Goal: Answer question/provide support

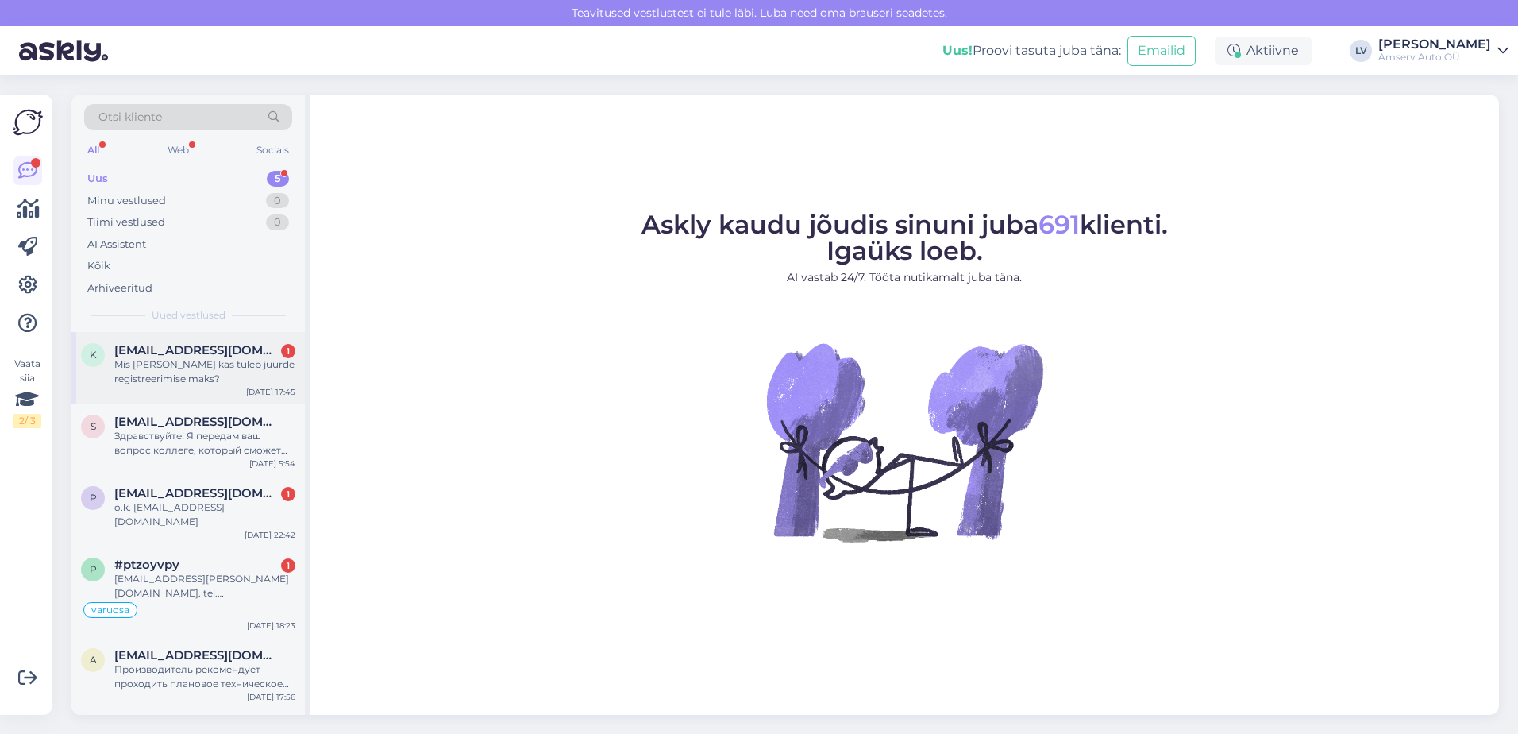
click at [130, 358] on div "Mis [PERSON_NAME] kas tuleb juurde registreerimise maks?" at bounding box center [204, 371] width 181 height 29
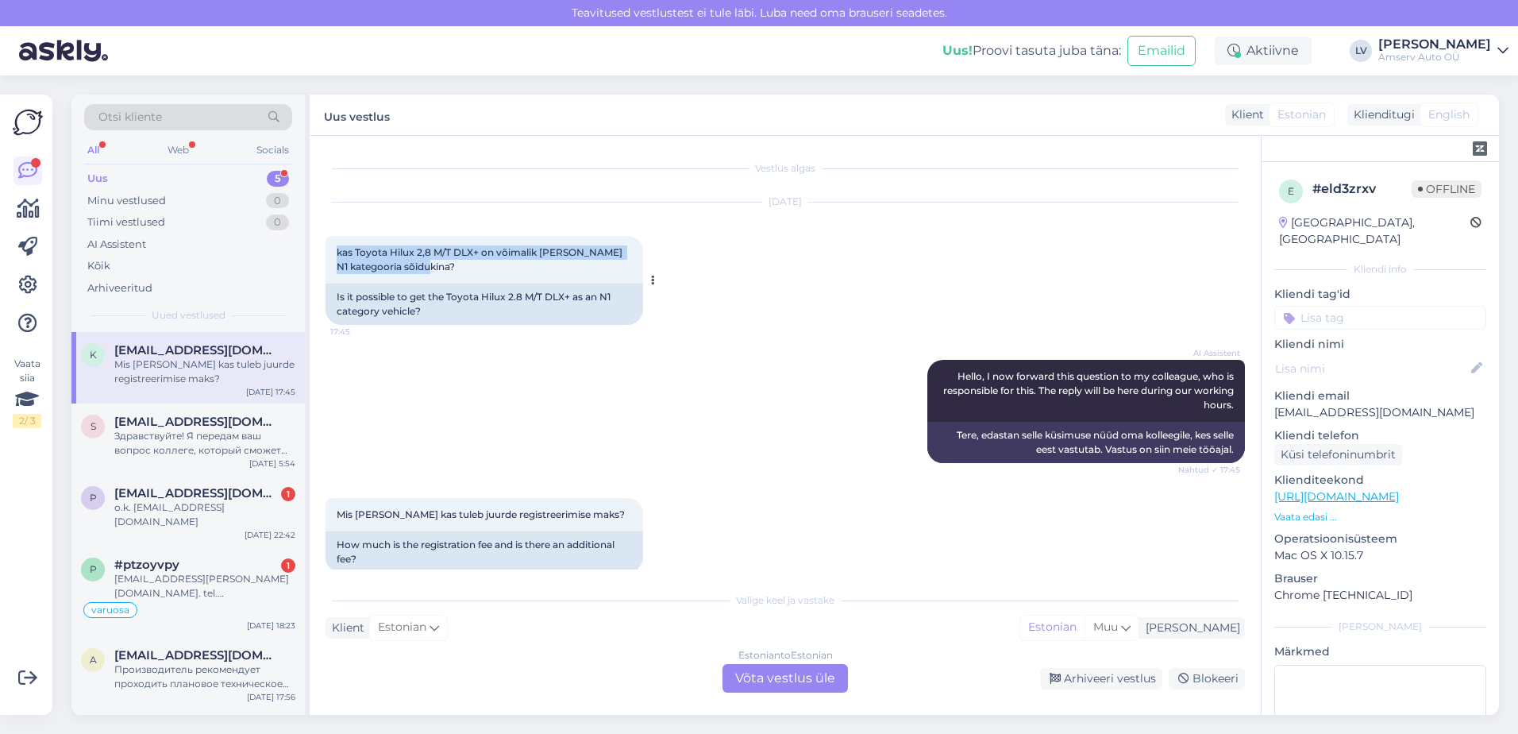
drag, startPoint x: 476, startPoint y: 273, endPoint x: 334, endPoint y: 248, distance: 145.2
click at [334, 248] on div "kas Toyota Hilux 2,8 M/T DLX+ on võimalik saada ka N1 kategooria sõidukina? 17:…" at bounding box center [485, 260] width 318 height 48
drag, startPoint x: 334, startPoint y: 248, endPoint x: 367, endPoint y: 258, distance: 34.9
copy span "kas Toyota Hilux 2,8 M/T DLX+ on võimalik [PERSON_NAME] N1 kategooria sõidukina?"
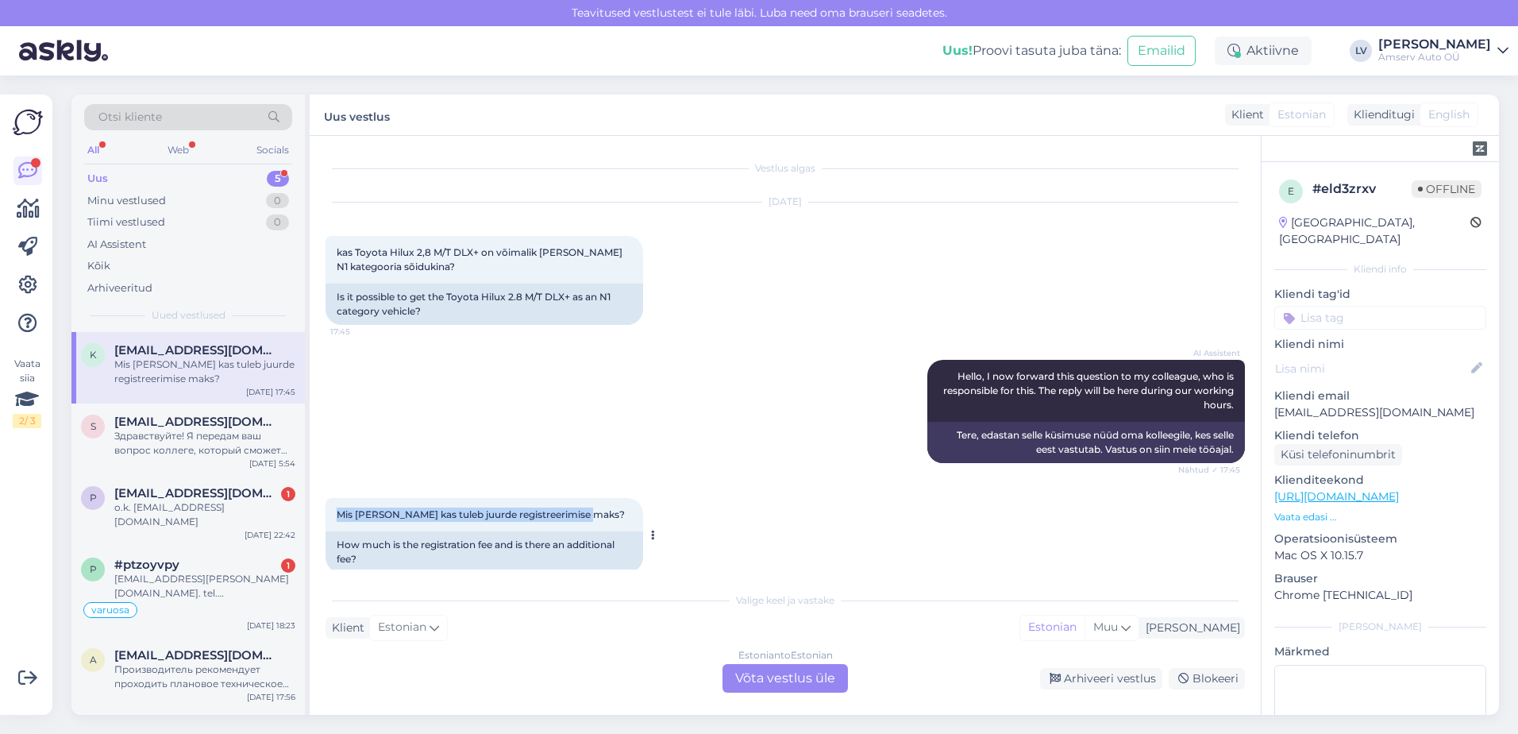
drag, startPoint x: 588, startPoint y: 515, endPoint x: 342, endPoint y: 515, distance: 246.2
click at [342, 515] on span "Mis [PERSON_NAME] kas tuleb juurde registreerimise maks?" at bounding box center [481, 514] width 288 height 12
drag, startPoint x: 342, startPoint y: 515, endPoint x: 380, endPoint y: 520, distance: 38.5
copy span "is summas ja kas tuleb juurde registreerimise maks"
click at [604, 515] on div "Mis summas ja kas tuleb juurde registreerimise maks? 17:45" at bounding box center [485, 514] width 318 height 33
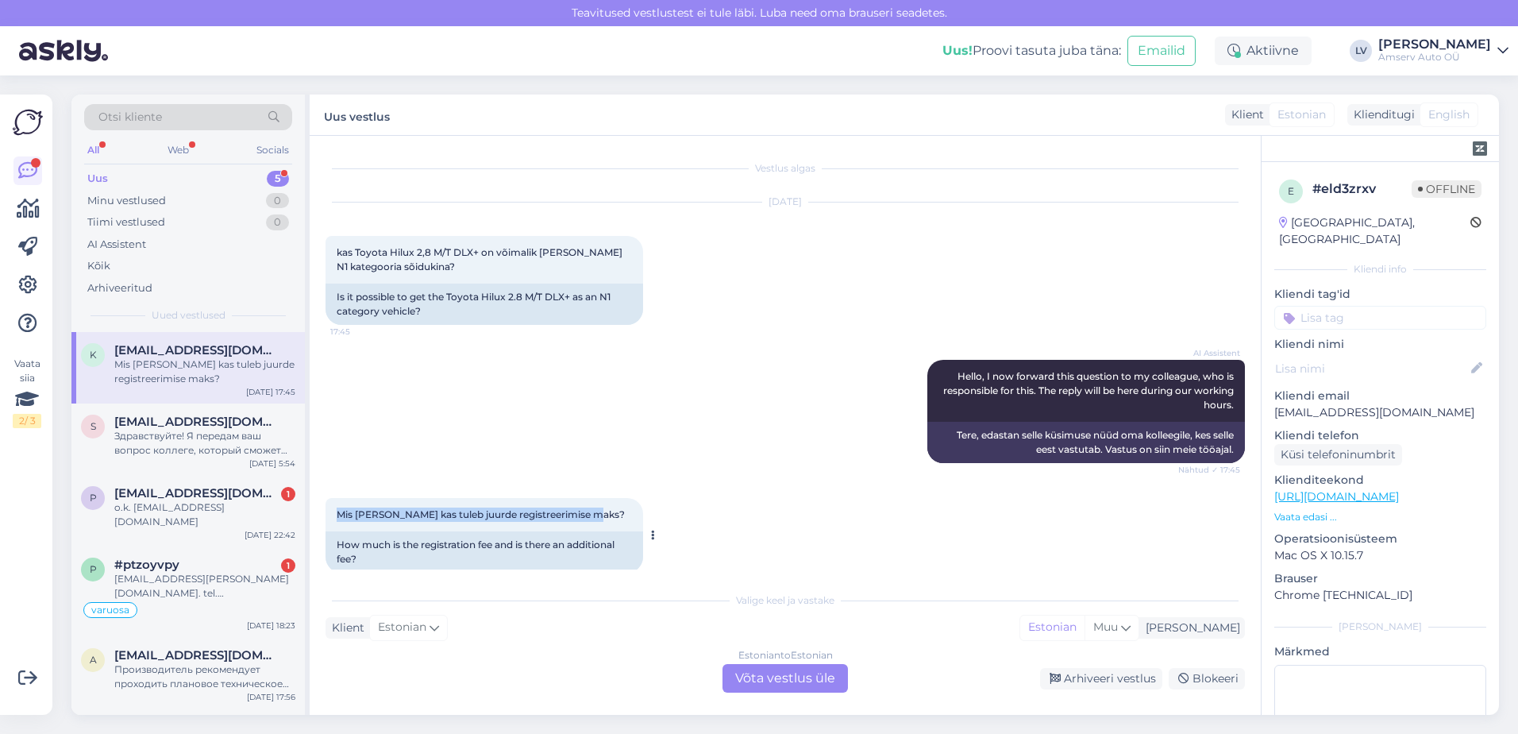
drag, startPoint x: 576, startPoint y: 512, endPoint x: 339, endPoint y: 515, distance: 236.7
click at [339, 515] on div "Mis summas ja kas tuleb juurde registreerimise maks? 17:45" at bounding box center [485, 514] width 318 height 33
drag, startPoint x: 339, startPoint y: 515, endPoint x: 360, endPoint y: 511, distance: 21.0
copy span "Mis [PERSON_NAME] kas tuleb juurde registreerimise maks?"
click at [787, 672] on div "Estonian to Estonian Võta vestlus üle" at bounding box center [785, 678] width 125 height 29
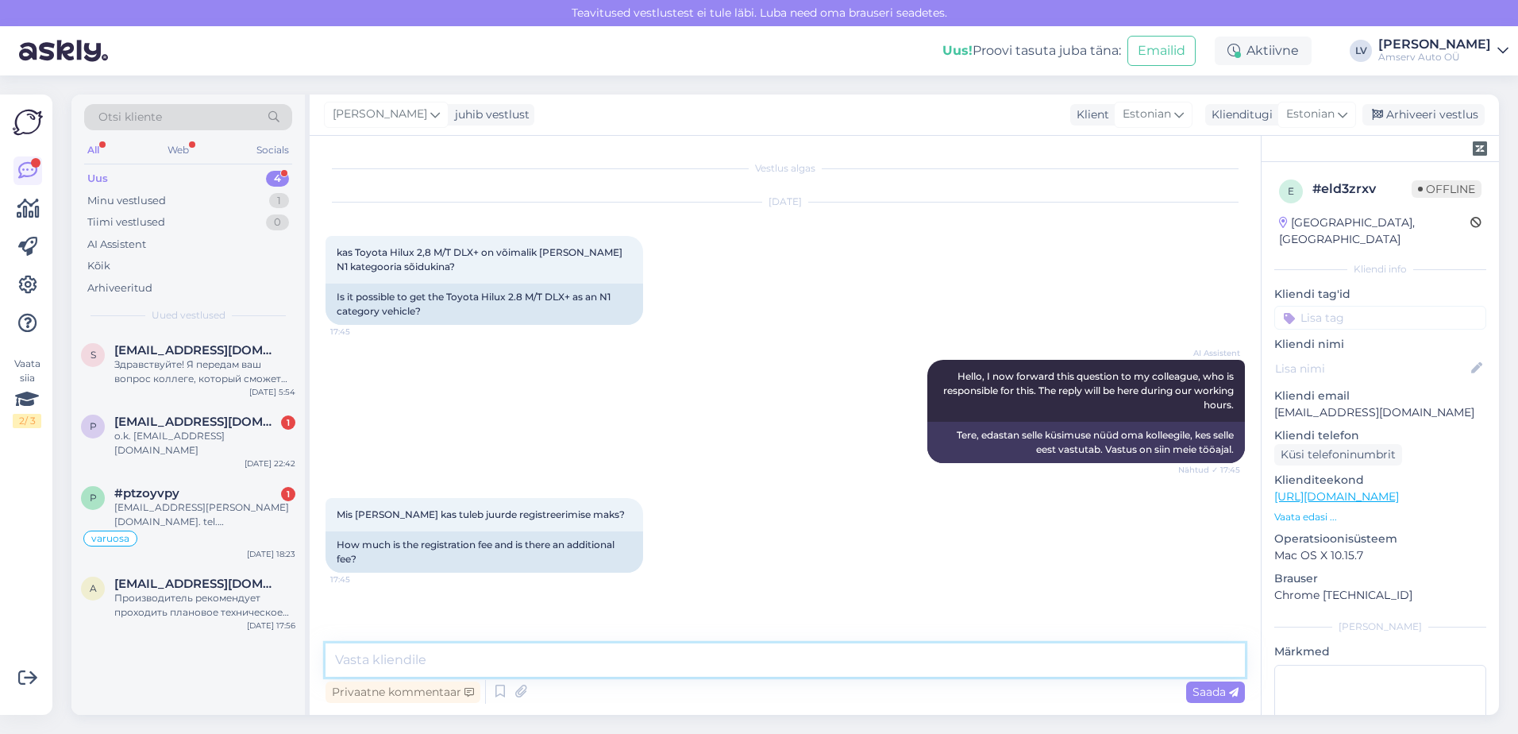
click at [601, 654] on textarea at bounding box center [786, 659] width 920 height 33
click at [586, 653] on textarea at bounding box center [786, 659] width 920 height 33
type textarea "s"
drag, startPoint x: 458, startPoint y: 269, endPoint x: 327, endPoint y: 255, distance: 131.8
click at [327, 255] on div "kas Toyota Hilux 2,8 M/T DLX+ on võimalik saada ka N1 kategooria sõidukina? 17:…" at bounding box center [485, 260] width 318 height 48
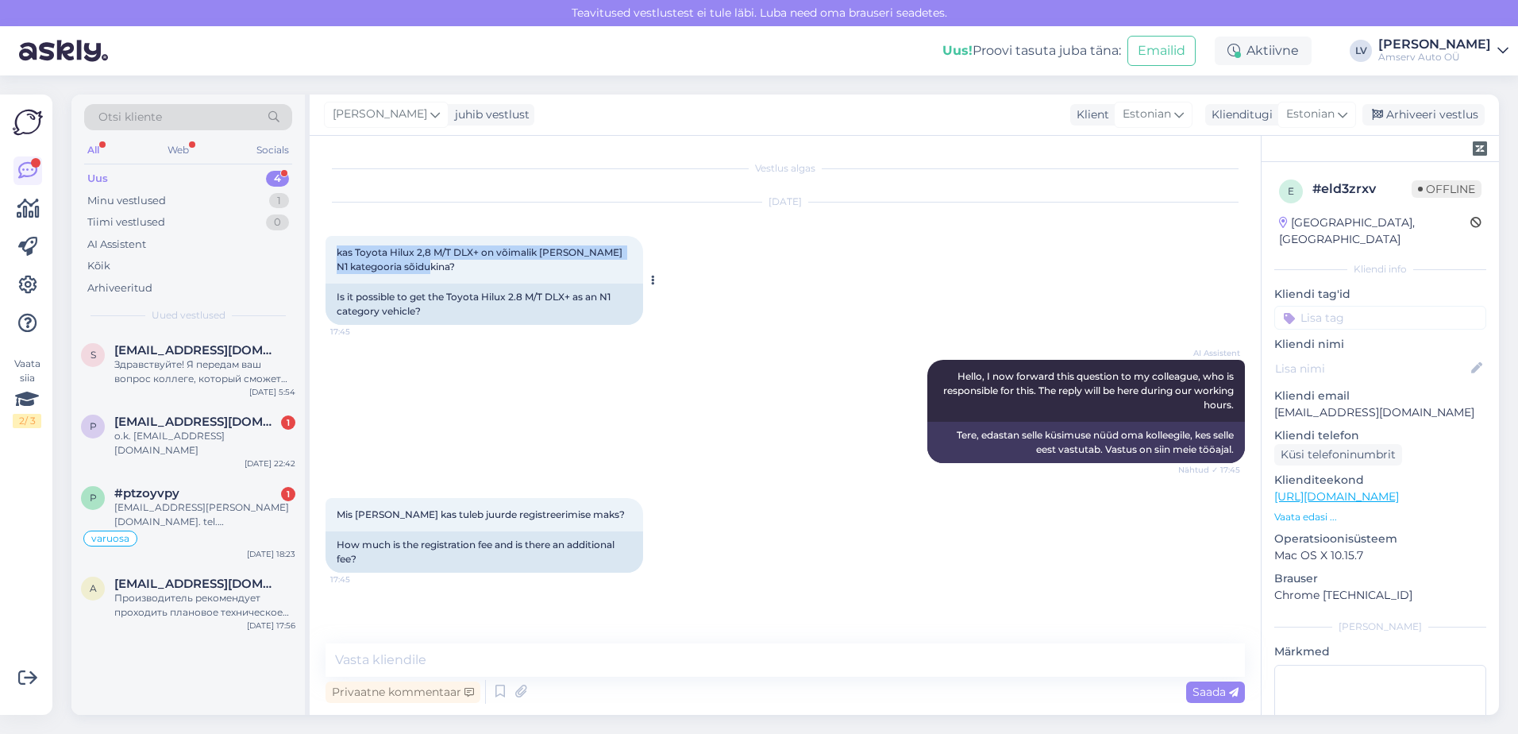
drag, startPoint x: 327, startPoint y: 255, endPoint x: 377, endPoint y: 270, distance: 52.3
drag, startPoint x: 377, startPoint y: 270, endPoint x: 561, endPoint y: 574, distance: 355.6
click at [509, 579] on div "Mis summas ja kas tuleb juurde registreerimise maks? 17:45 How much is the regi…" at bounding box center [786, 535] width 920 height 110
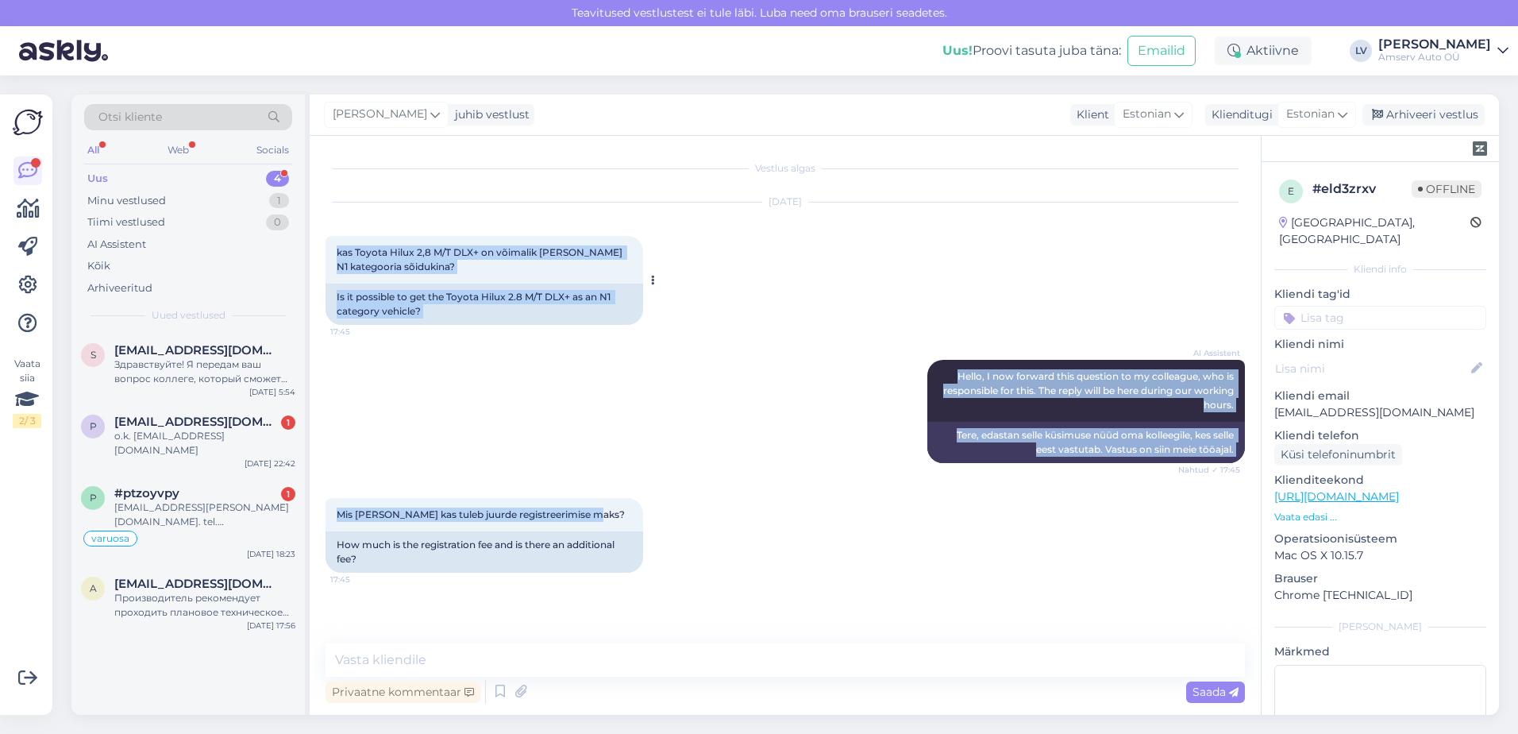
drag, startPoint x: 590, startPoint y: 517, endPoint x: 334, endPoint y: 248, distance: 371.9
click at [334, 248] on div "Vestlus algas Oct 5 2025 kas Toyota Hilux 2,8 M/T DLX+ on võimalik saada ka N1 …" at bounding box center [793, 390] width 934 height 477
drag, startPoint x: 334, startPoint y: 248, endPoint x: 365, endPoint y: 264, distance: 34.8
copy div "kas Toyota Hilux 2,8 M/T DLX+ on võimalik saada ka N1 kategooria sõidukina? 17:…"
click at [459, 408] on div "AI Assistent Hello, I now forward this question to my colleague, who is respons…" at bounding box center [786, 411] width 920 height 138
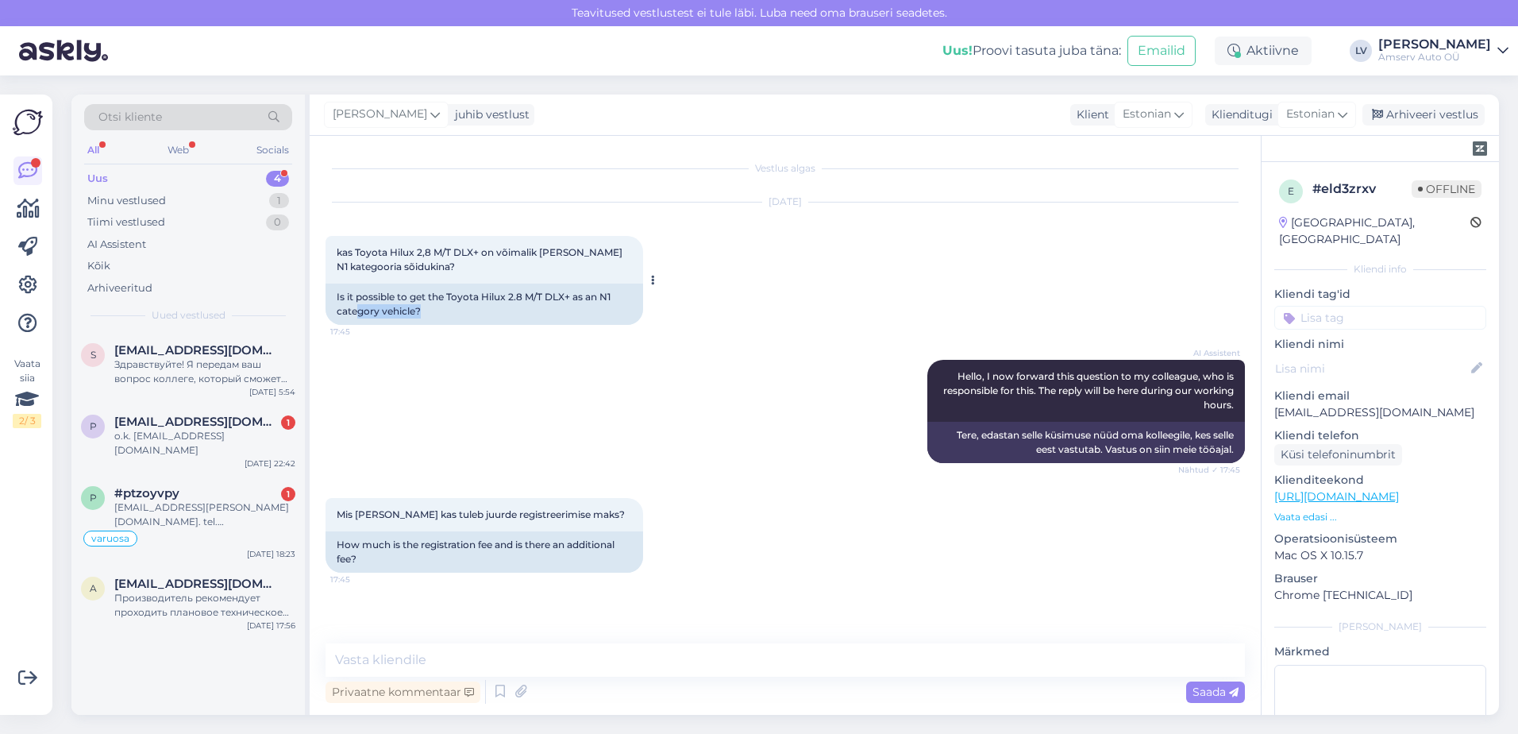
drag, startPoint x: 421, startPoint y: 321, endPoint x: 361, endPoint y: 314, distance: 60.0
click at [361, 314] on div "Is it possible to get the Toyota Hilux 2.8 M/T DLX+ as an N1 category vehicle?" at bounding box center [485, 304] width 318 height 41
drag, startPoint x: 361, startPoint y: 314, endPoint x: 624, endPoint y: 329, distance: 263.3
click at [746, 402] on div "AI Assistent Hello, I now forward this question to my colleague, who is respons…" at bounding box center [786, 411] width 920 height 138
drag, startPoint x: 492, startPoint y: 262, endPoint x: 311, endPoint y: 244, distance: 182.0
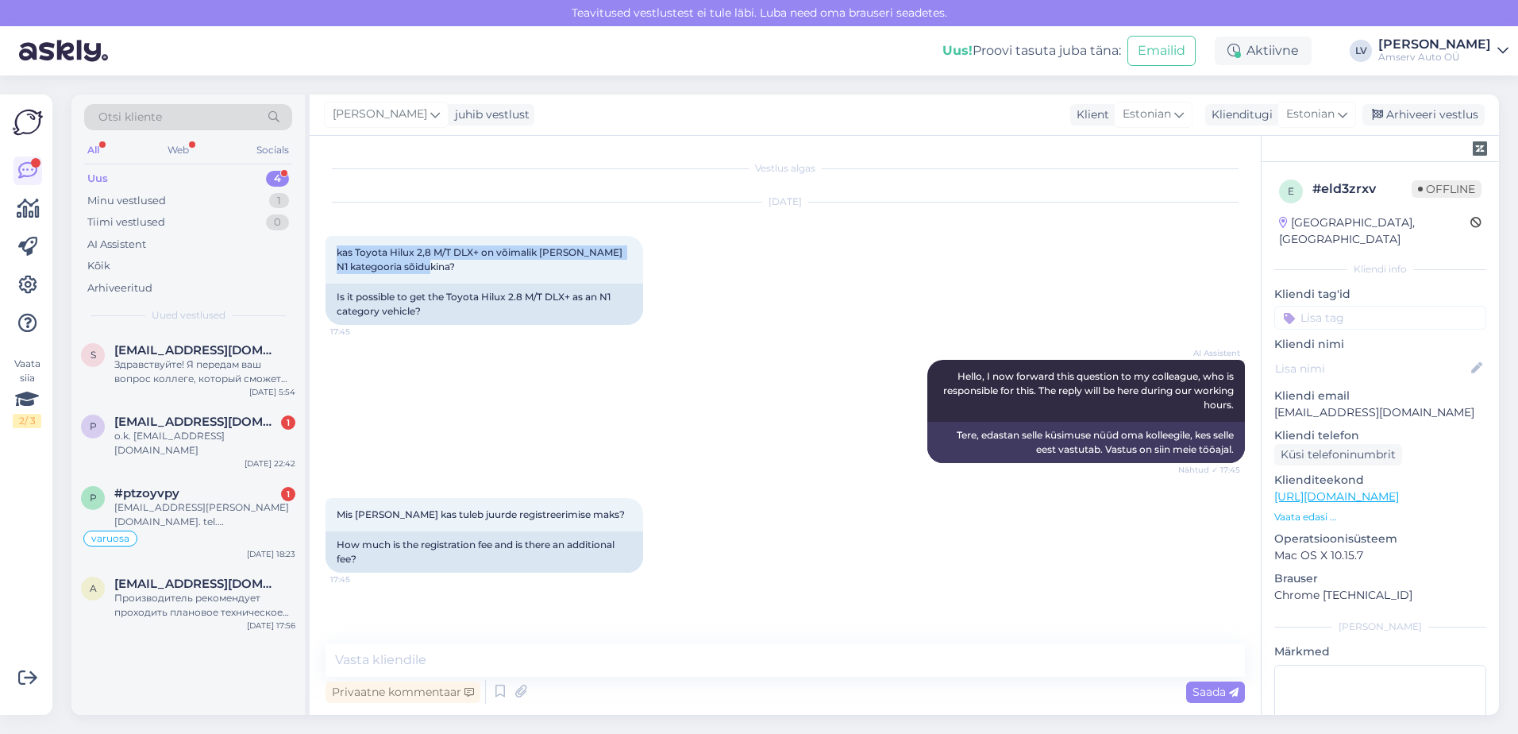
click at [311, 244] on div "Vestlus algas Oct 5 2025 kas Toyota Hilux 2,8 M/T DLX+ on võimalik saada ka N1 …" at bounding box center [785, 425] width 951 height 579
drag, startPoint x: 311, startPoint y: 244, endPoint x: 367, endPoint y: 250, distance: 56.7
copy span "kas Toyota Hilux 2,8 M/T DLX+ on võimalik [PERSON_NAME] N1 kategooria sõidukina?"
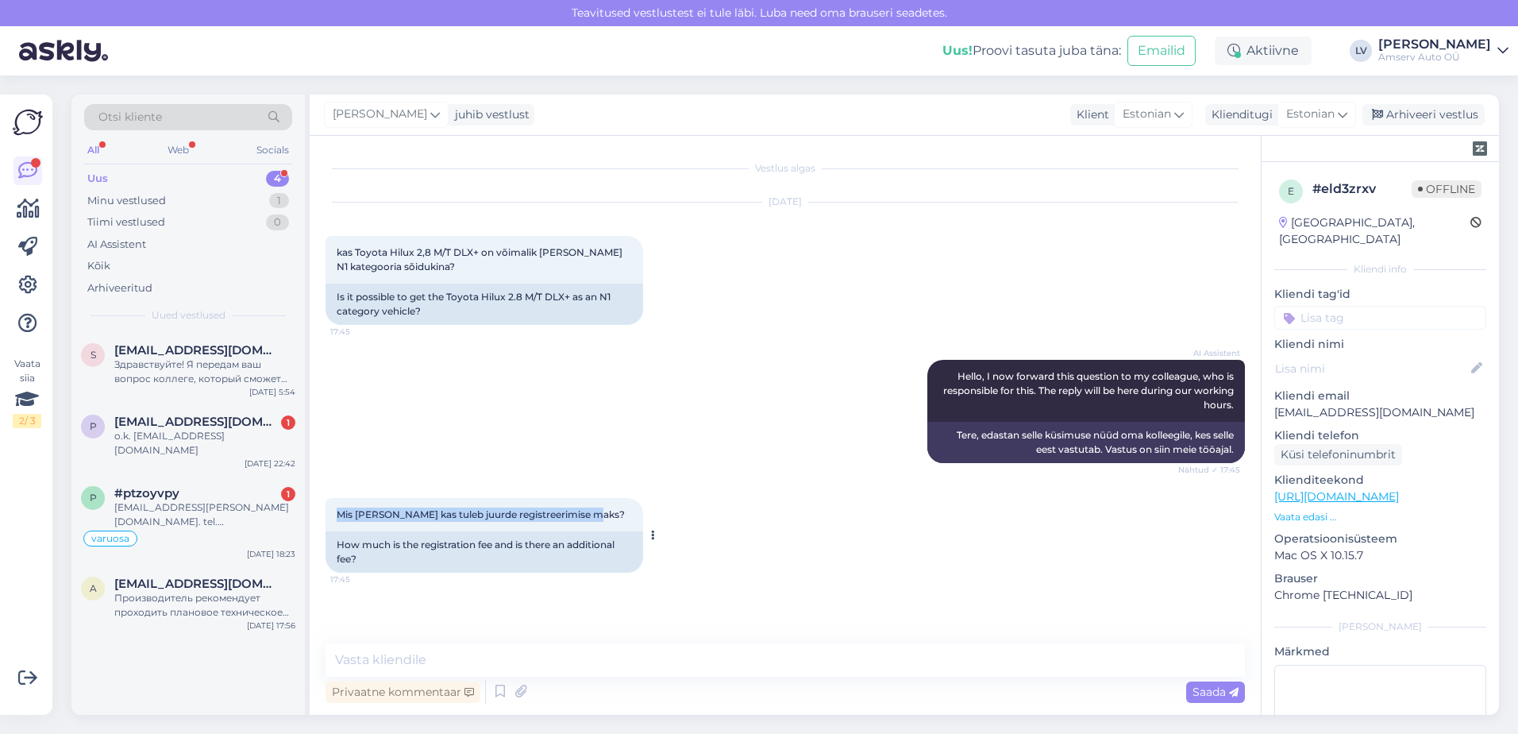
drag, startPoint x: 630, startPoint y: 515, endPoint x: 341, endPoint y: 511, distance: 289.1
click at [341, 511] on div "Mis summas ja kas tuleb juurde registreerimise maks? 17:45" at bounding box center [485, 514] width 318 height 33
drag, startPoint x: 341, startPoint y: 511, endPoint x: 349, endPoint y: 511, distance: 8.7
copy span "Mis [PERSON_NAME] kas tuleb juurde registreerimise maks?"
click at [168, 172] on div "Uus 4" at bounding box center [188, 179] width 208 height 22
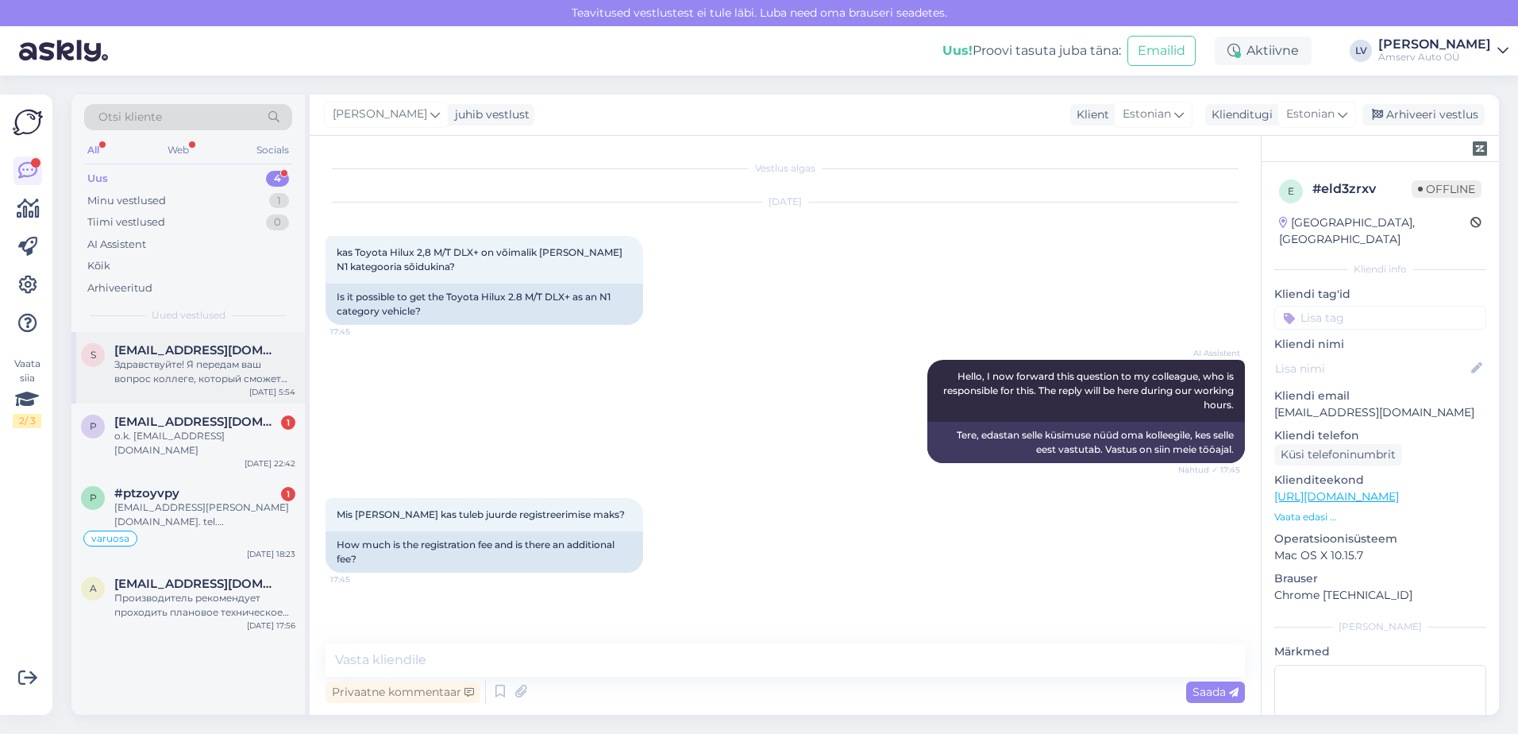
click at [149, 366] on div "Здравствуйте! Я передам ваш вопрос коллеге, который сможет предоставить точную …" at bounding box center [204, 371] width 181 height 29
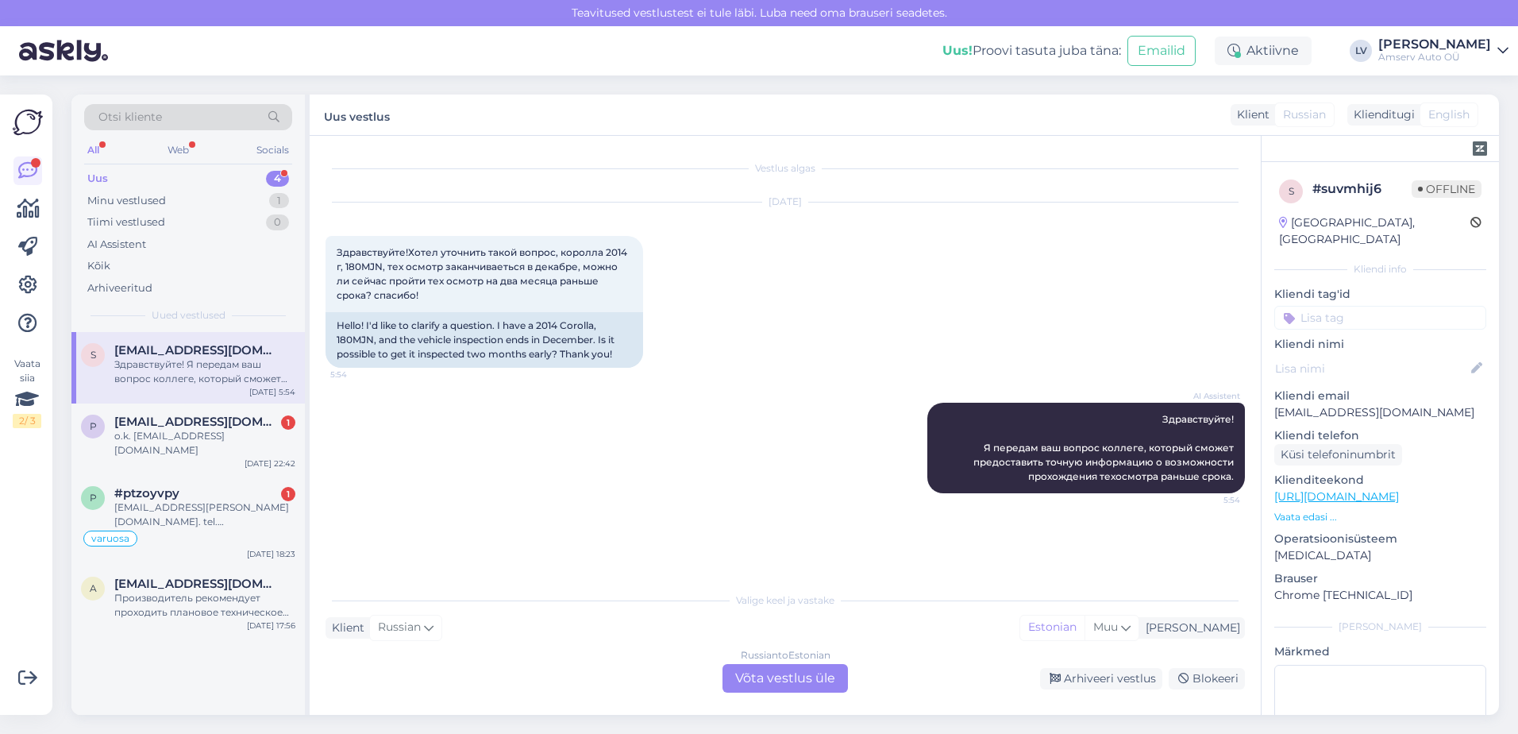
click at [816, 681] on div "Russian to Estonian Võta vestlus üle" at bounding box center [785, 678] width 125 height 29
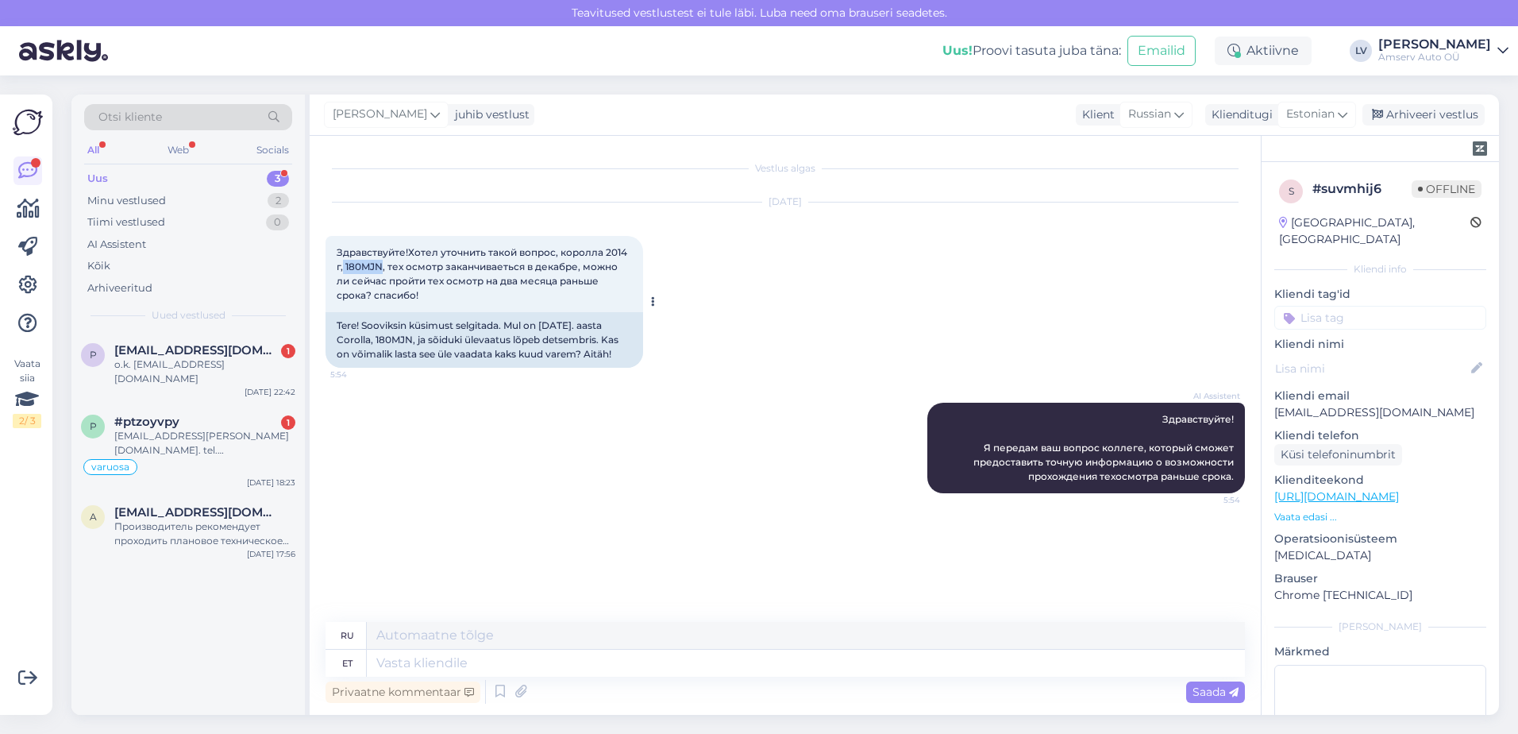
drag, startPoint x: 382, startPoint y: 269, endPoint x: 346, endPoint y: 265, distance: 36.0
click at [346, 265] on span "Здравствуйте!Хотел уточнить такой вопрос, королла 2014 г, 180MJN, тех осмотр за…" at bounding box center [483, 273] width 293 height 55
drag, startPoint x: 346, startPoint y: 265, endPoint x: 357, endPoint y: 266, distance: 11.1
copy span "180MJN"
click at [618, 657] on textarea at bounding box center [806, 663] width 878 height 27
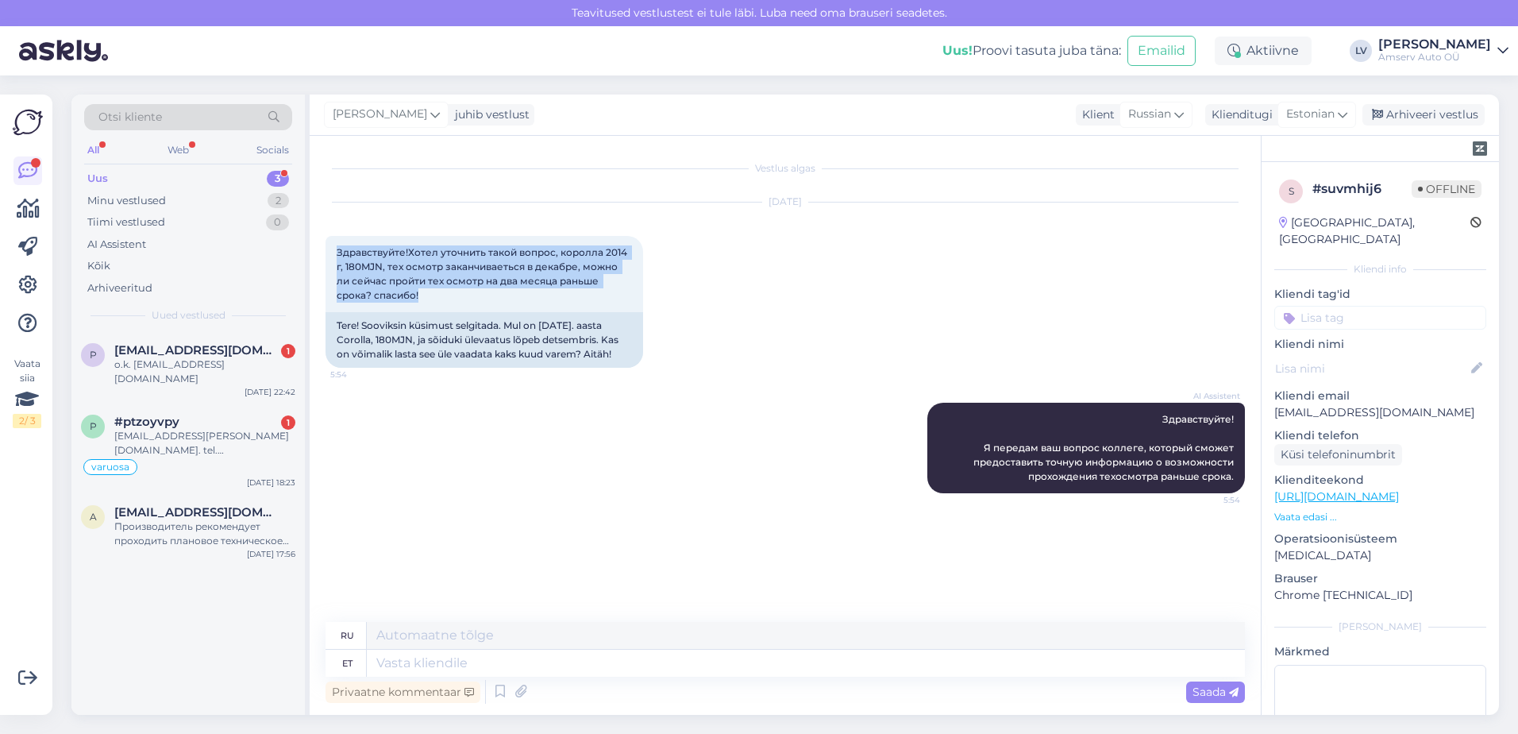
drag, startPoint x: 401, startPoint y: 290, endPoint x: 323, endPoint y: 249, distance: 87.7
click at [323, 249] on div "Vestlus algas Oct 5 2025 Здравствуйте!Хотел уточнить такой вопрос, королла 2014…" at bounding box center [785, 425] width 951 height 579
drag, startPoint x: 323, startPoint y: 249, endPoint x: 360, endPoint y: 257, distance: 37.2
copy span "Здравствуйте!Хотел уточнить такой вопрос, королла 2014 г, 180MJN, тех осмотр за…"
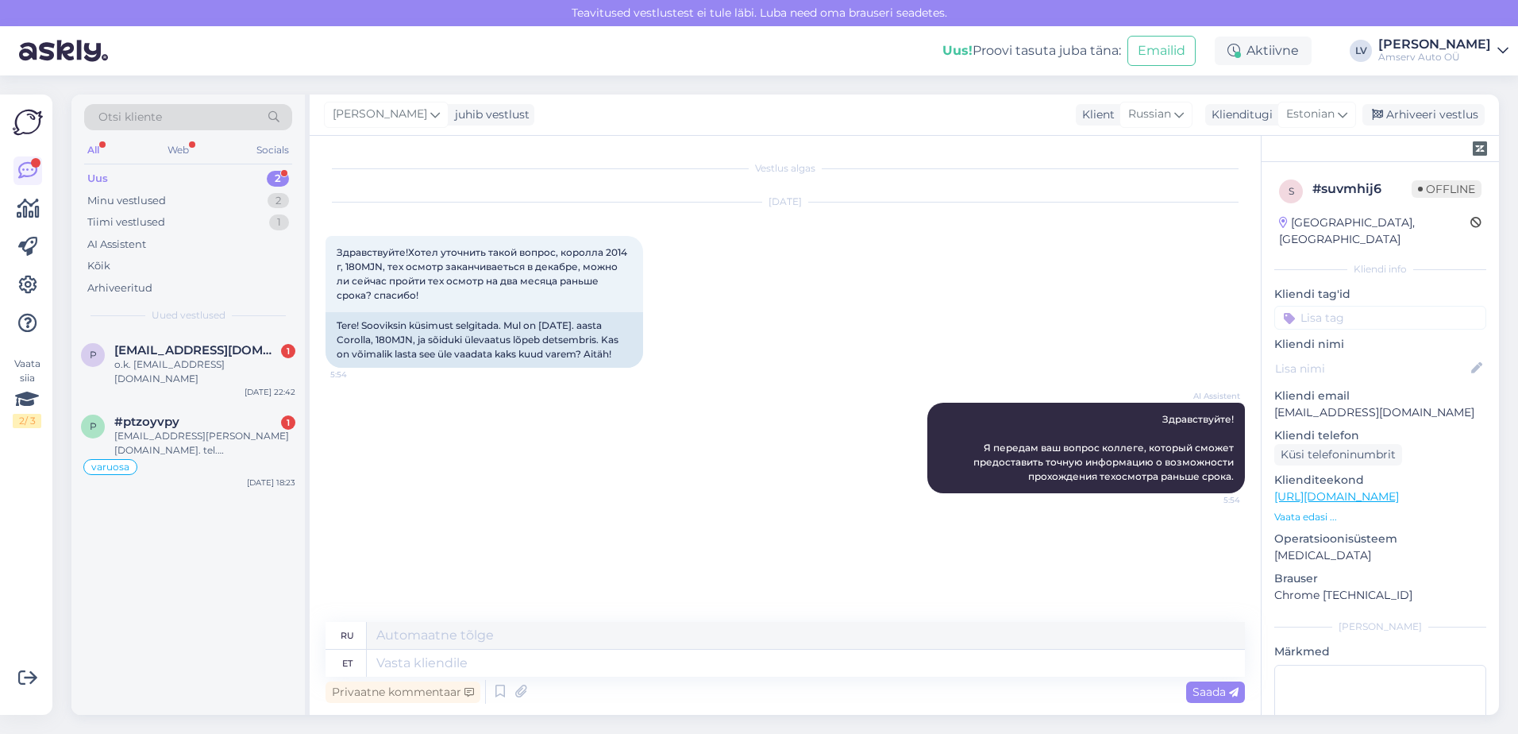
drag, startPoint x: 1463, startPoint y: 411, endPoint x: 1472, endPoint y: 403, distance: 12.4
click at [1466, 410] on div "s # suvmhij6 Offline Estonia, Tallinn Kliendi info Kliendi tag'id Kliendi nimi …" at bounding box center [1380, 496] width 237 height 669
drag, startPoint x: 1464, startPoint y: 396, endPoint x: 1271, endPoint y: 400, distance: 193.0
click at [1271, 400] on div "s # suvmhij6 Offline Estonia, Tallinn Kliendi info Kliendi tag'id Kliendi nimi …" at bounding box center [1380, 496] width 237 height 669
drag, startPoint x: 1271, startPoint y: 400, endPoint x: 1285, endPoint y: 400, distance: 14.3
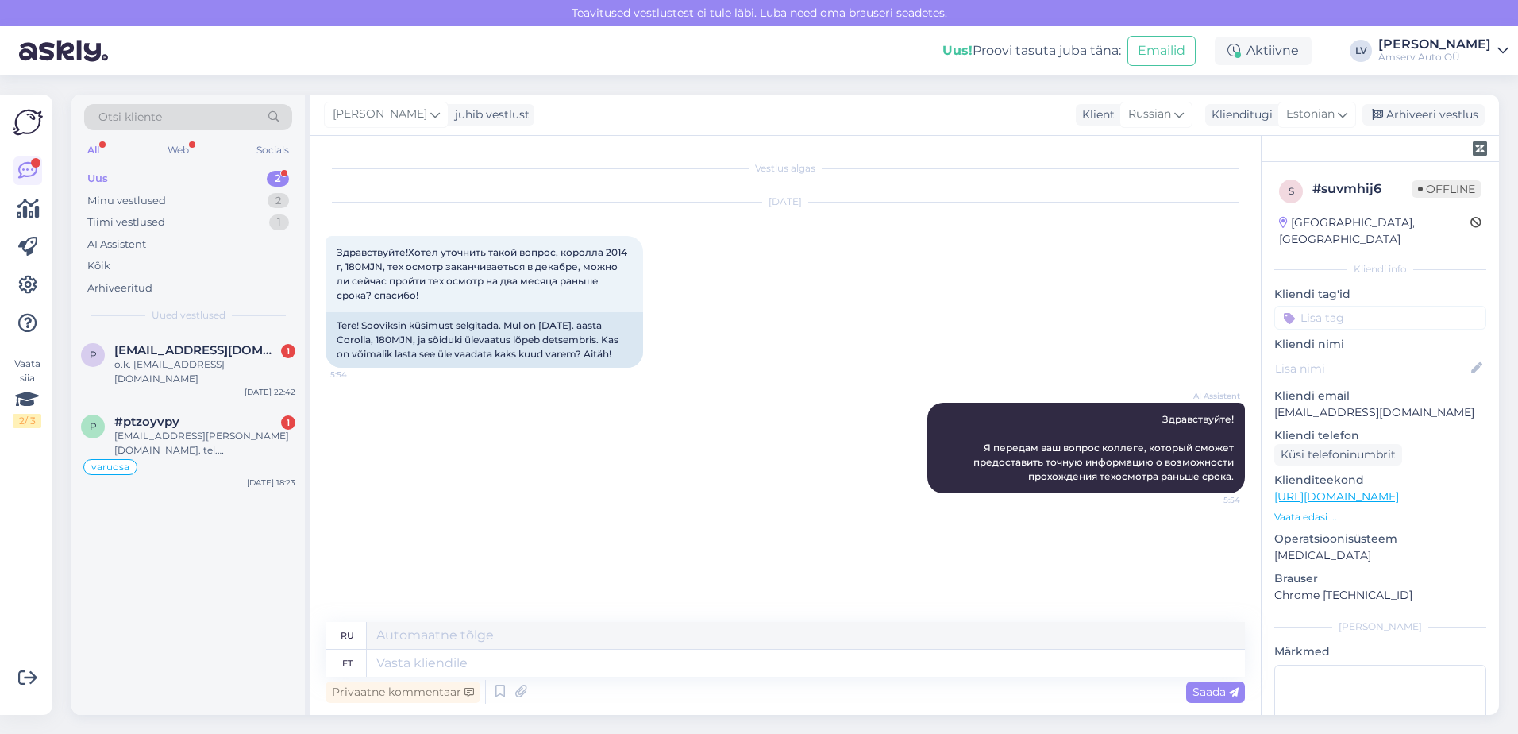
copy p "semjonovkonstantin826@gmail.com"
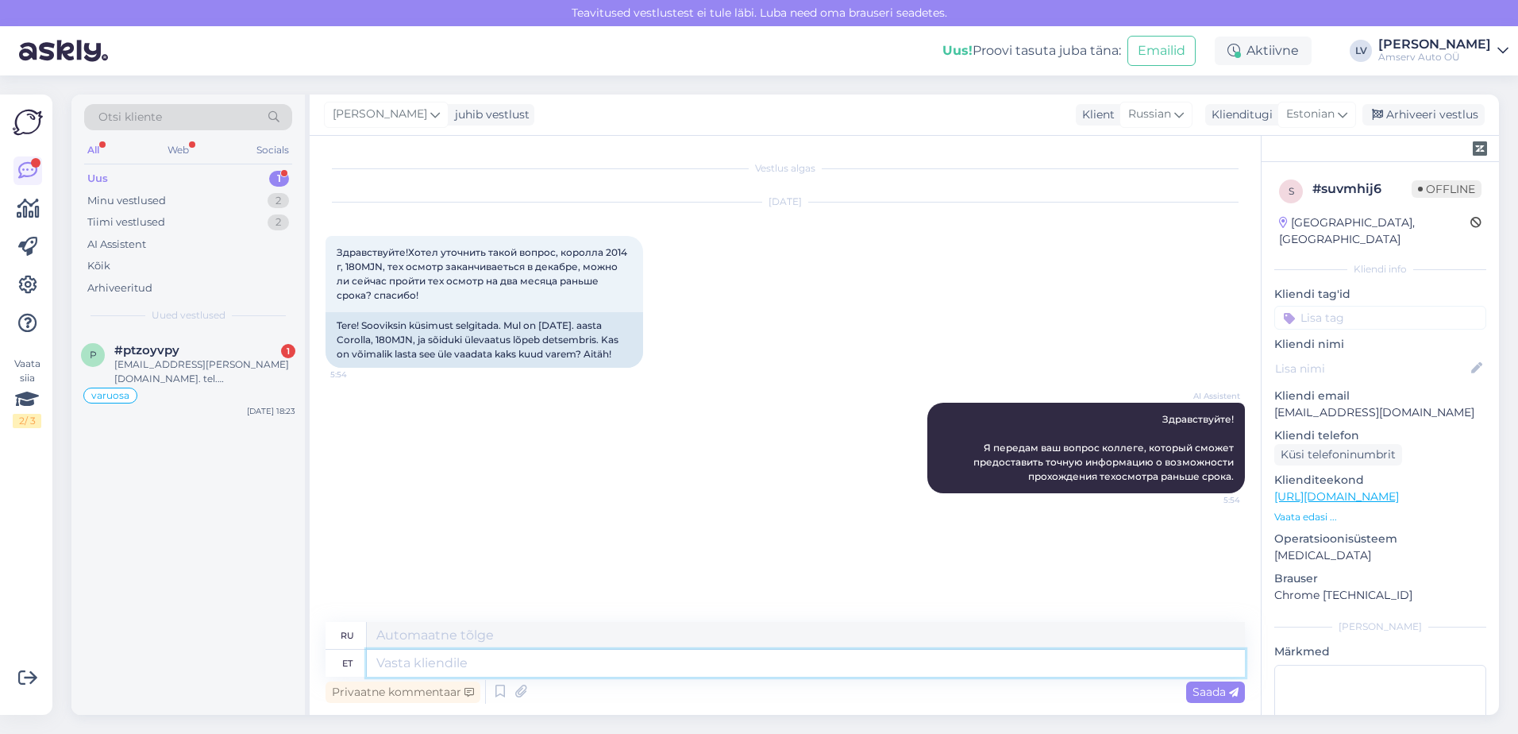
click at [623, 658] on textarea at bounding box center [806, 663] width 878 height 27
click at [1437, 117] on div "Arhiveeri vestlus" at bounding box center [1424, 114] width 122 height 21
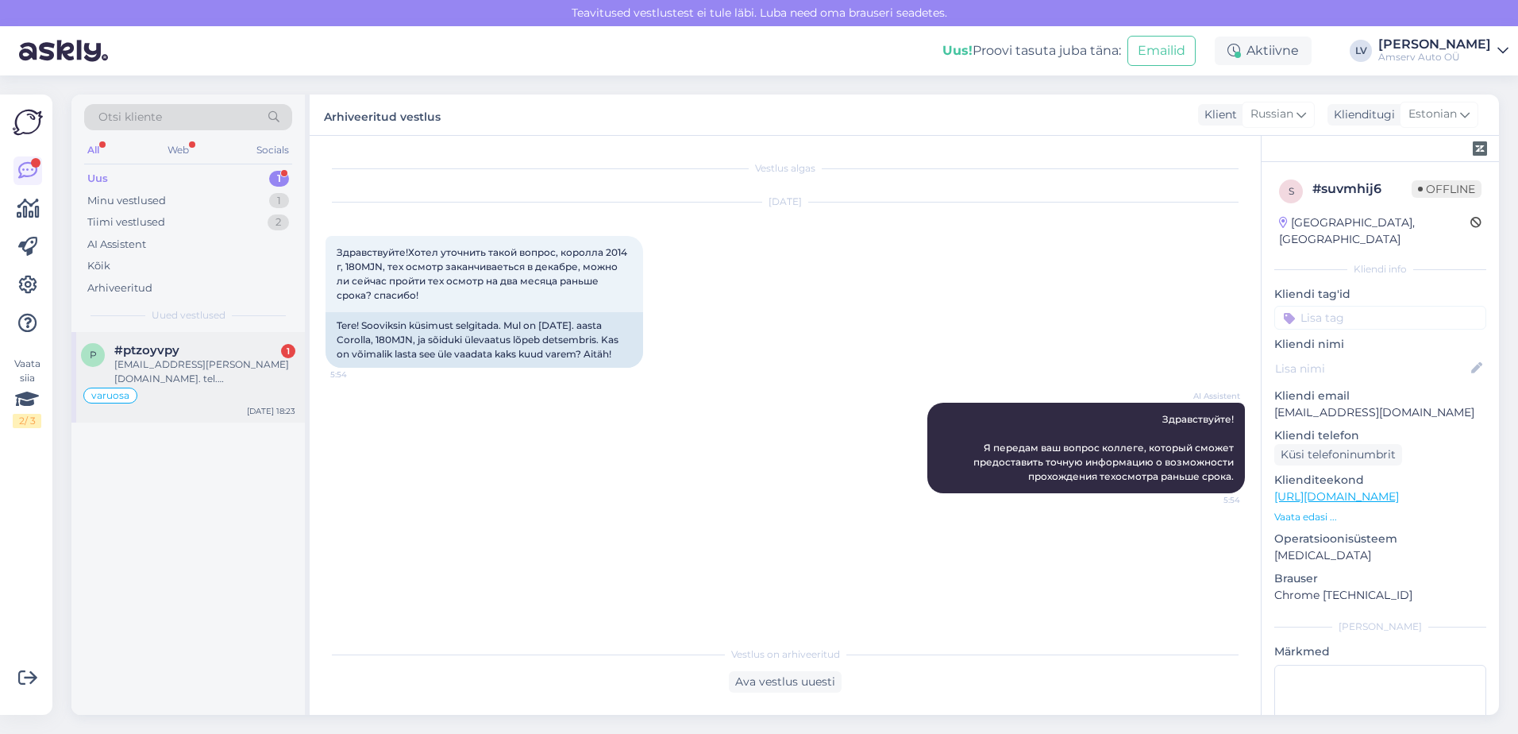
click at [232, 361] on div "[EMAIL_ADDRESS][PERSON_NAME][DOMAIN_NAME]. tel.[PHONE_NUMBER]" at bounding box center [204, 371] width 181 height 29
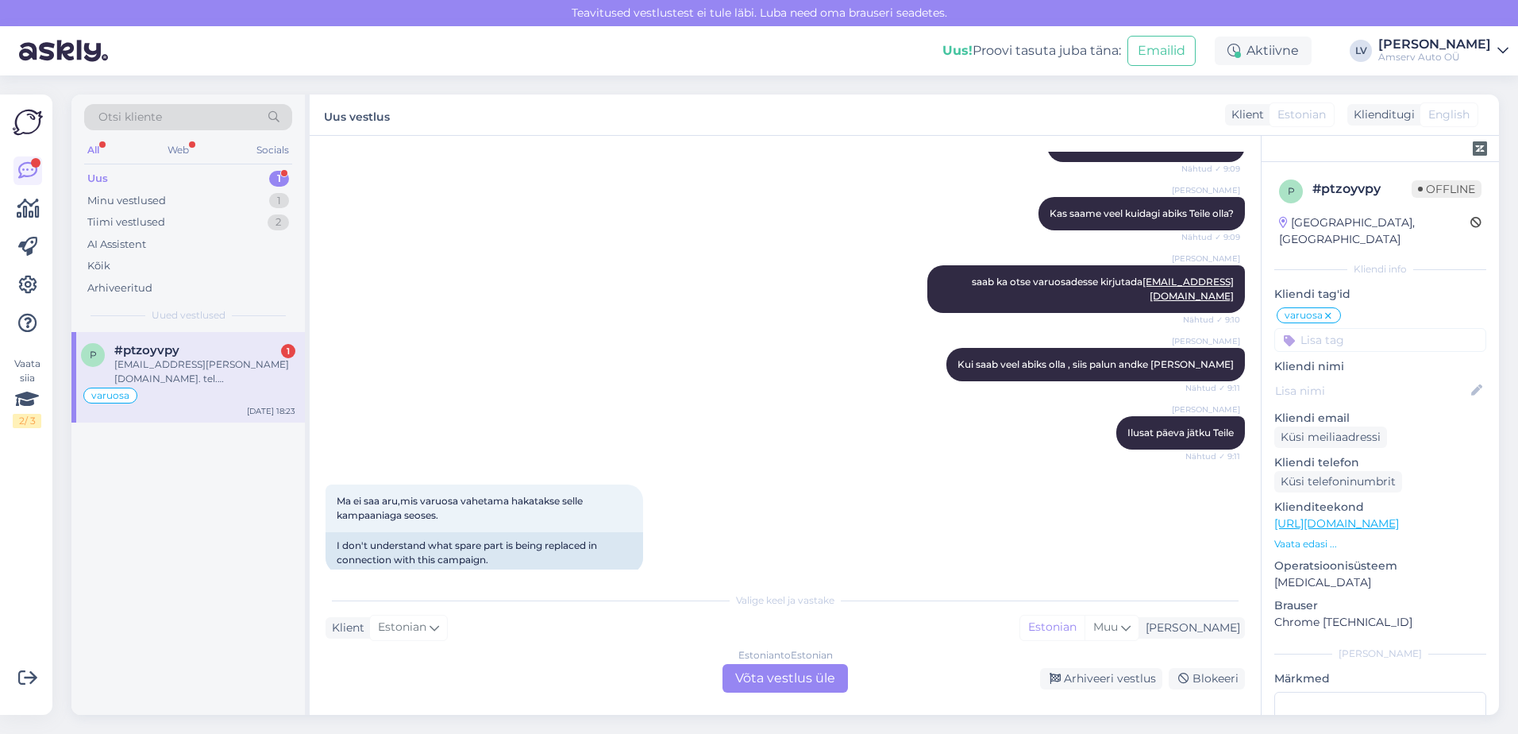
scroll to position [2284, 0]
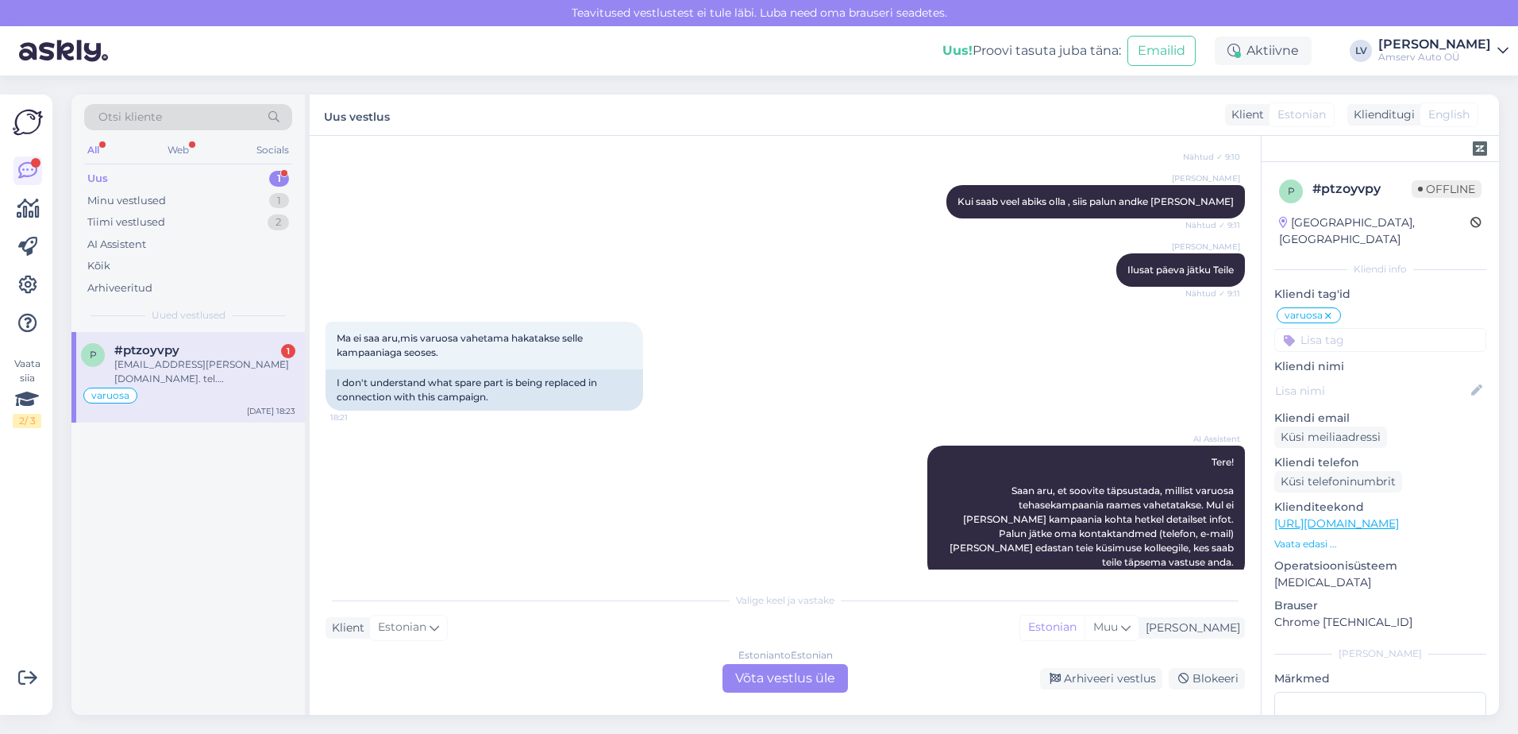
click at [782, 679] on div "Estonian to Estonian Võta vestlus üle" at bounding box center [785, 678] width 125 height 29
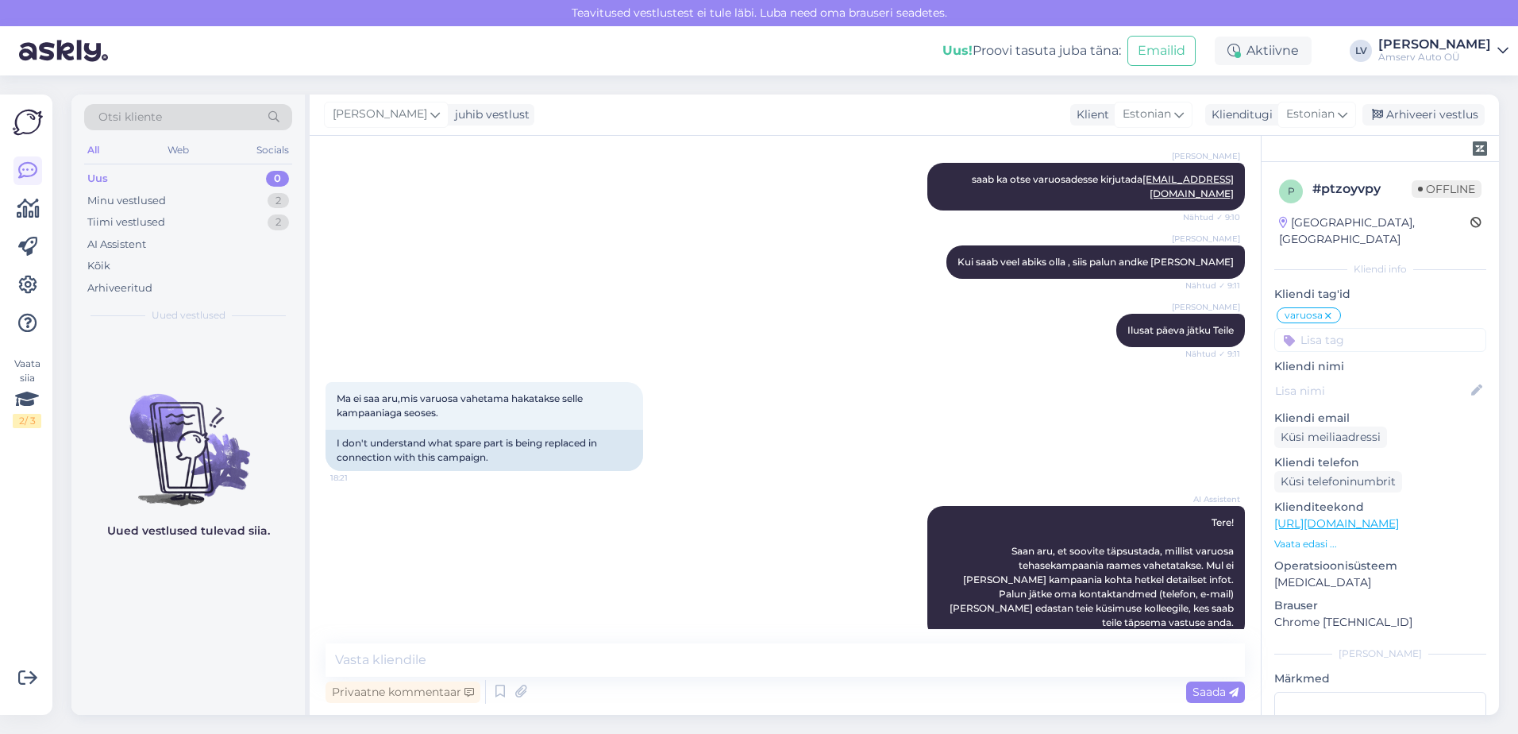
scroll to position [2304, 0]
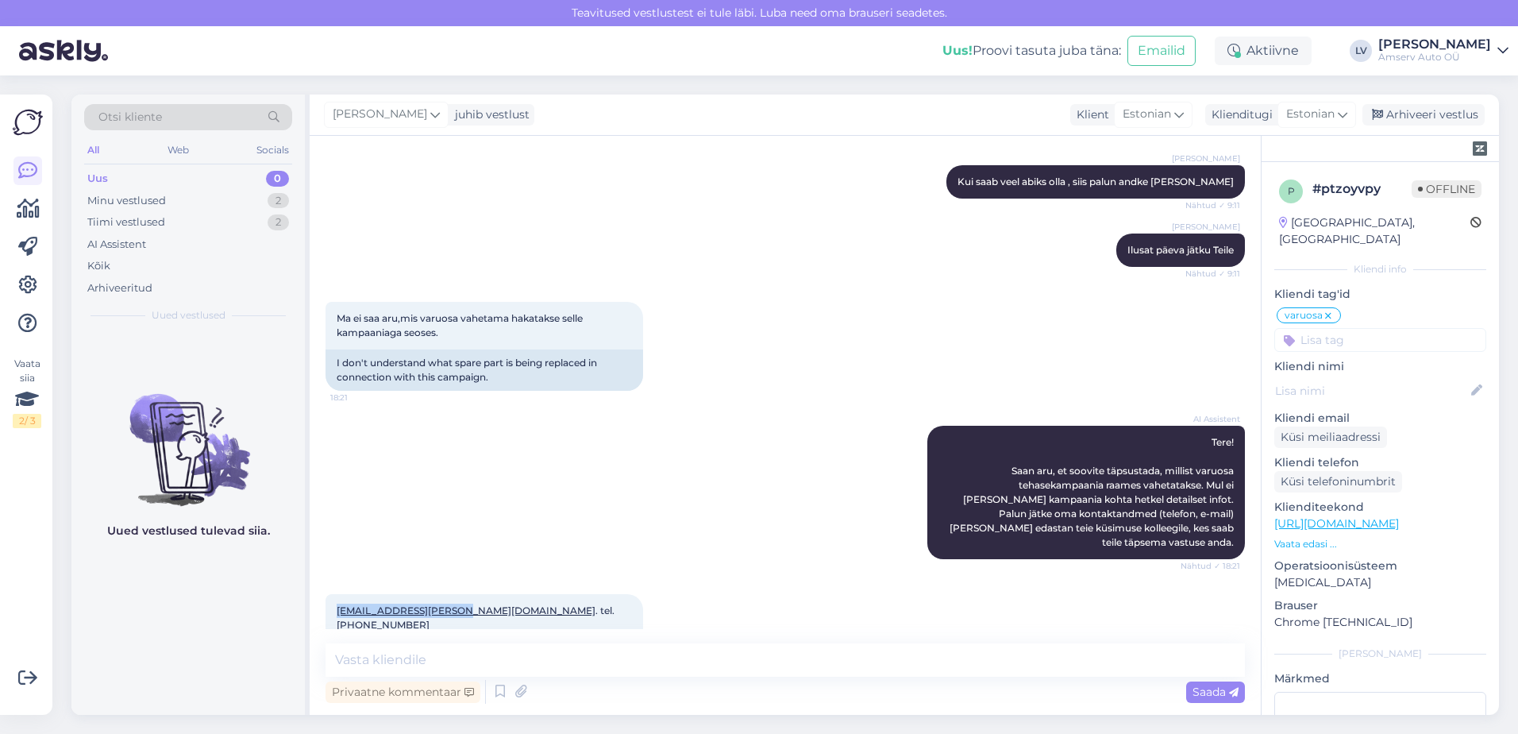
drag, startPoint x: 330, startPoint y: 568, endPoint x: 454, endPoint y: 577, distance: 124.2
click at [454, 594] on div "raivo.kornak@gmail.com . tel.56 392755 18:23" at bounding box center [485, 618] width 318 height 48
drag, startPoint x: 454, startPoint y: 577, endPoint x: 432, endPoint y: 565, distance: 24.9
copy link "[EMAIL_ADDRESS][PERSON_NAME][DOMAIN_NAME]"
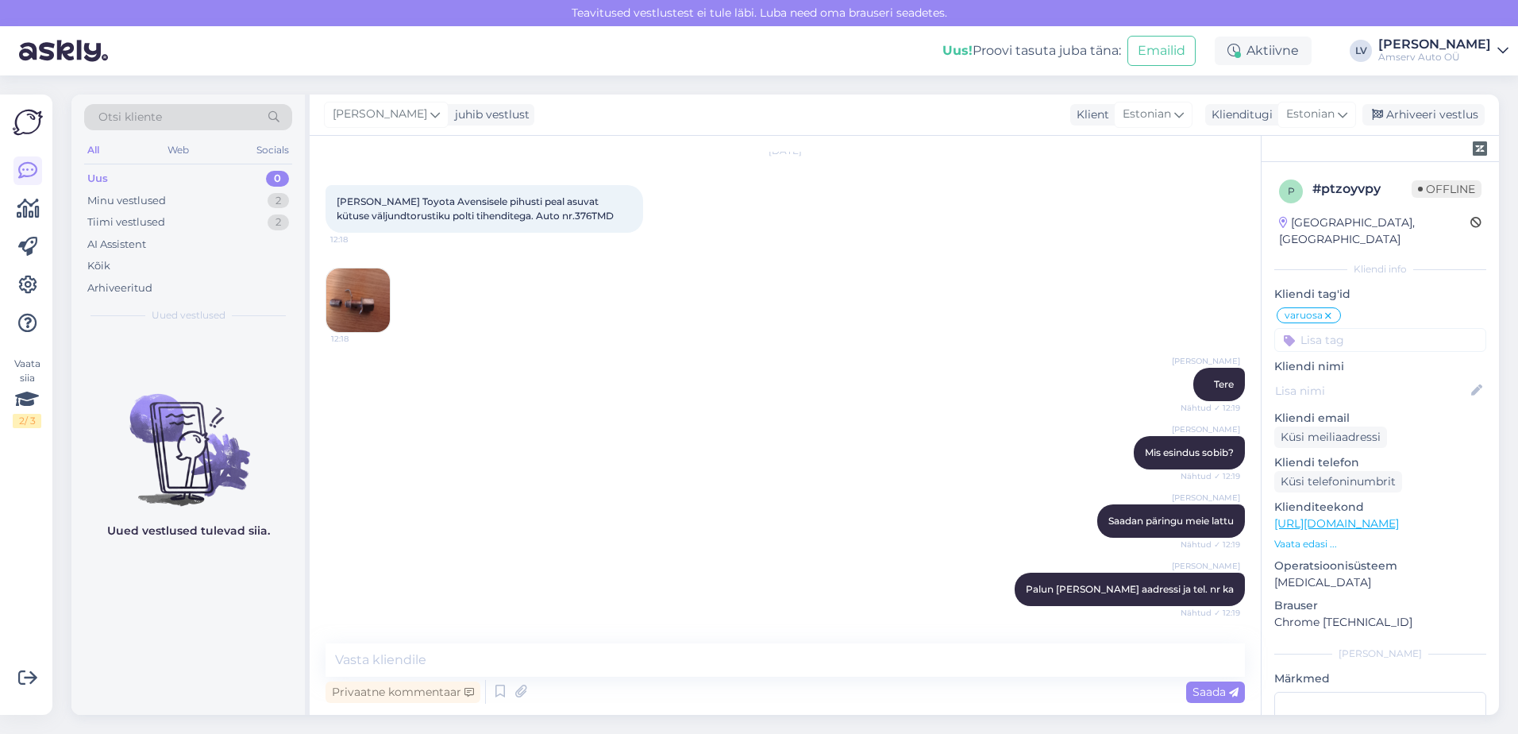
scroll to position [0, 0]
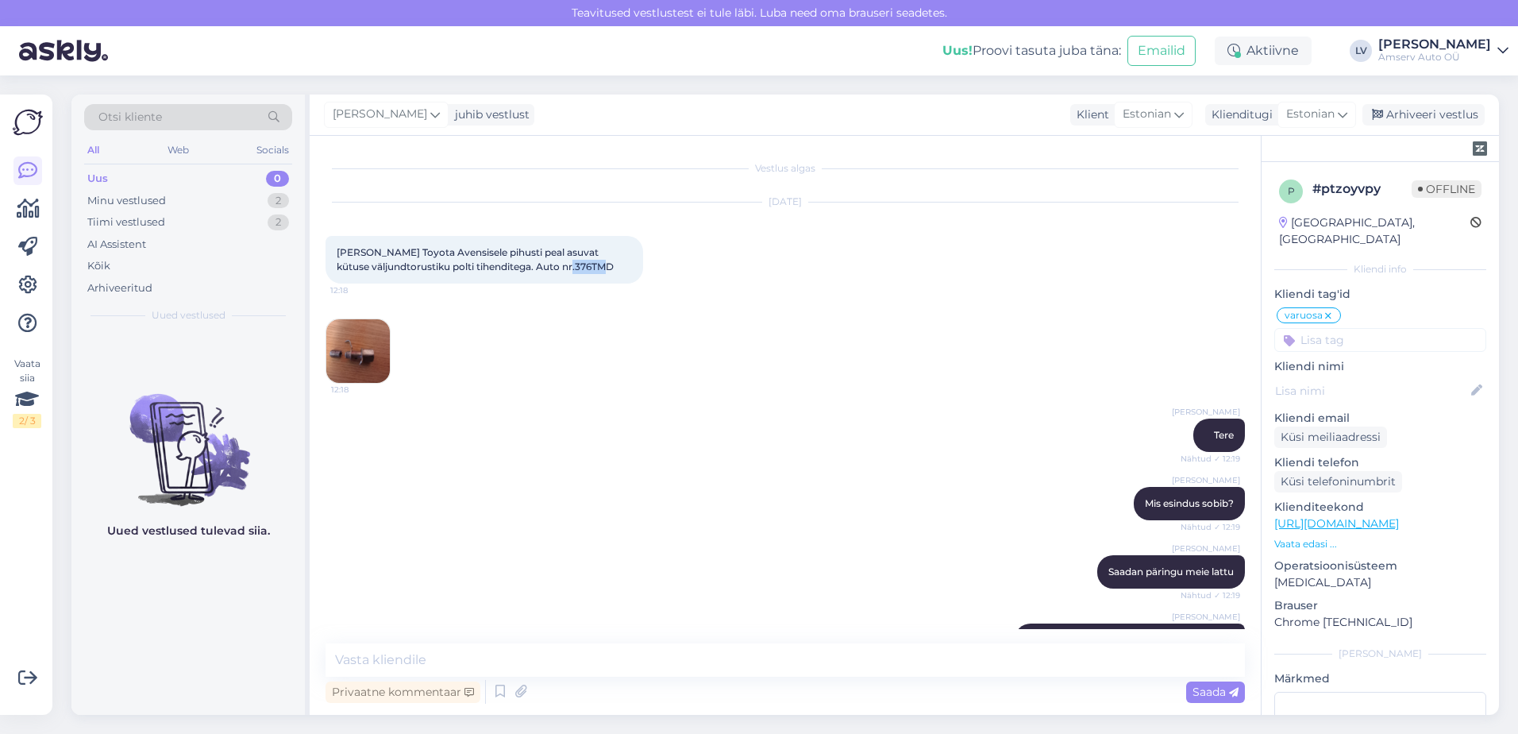
drag, startPoint x: 589, startPoint y: 268, endPoint x: 542, endPoint y: 269, distance: 47.7
click at [542, 269] on div "Soovin leida Toyota Avensisele pihusti peal asuvat kütuse väljundtorustiku polt…" at bounding box center [485, 260] width 318 height 48
drag, startPoint x: 542, startPoint y: 269, endPoint x: 553, endPoint y: 266, distance: 11.6
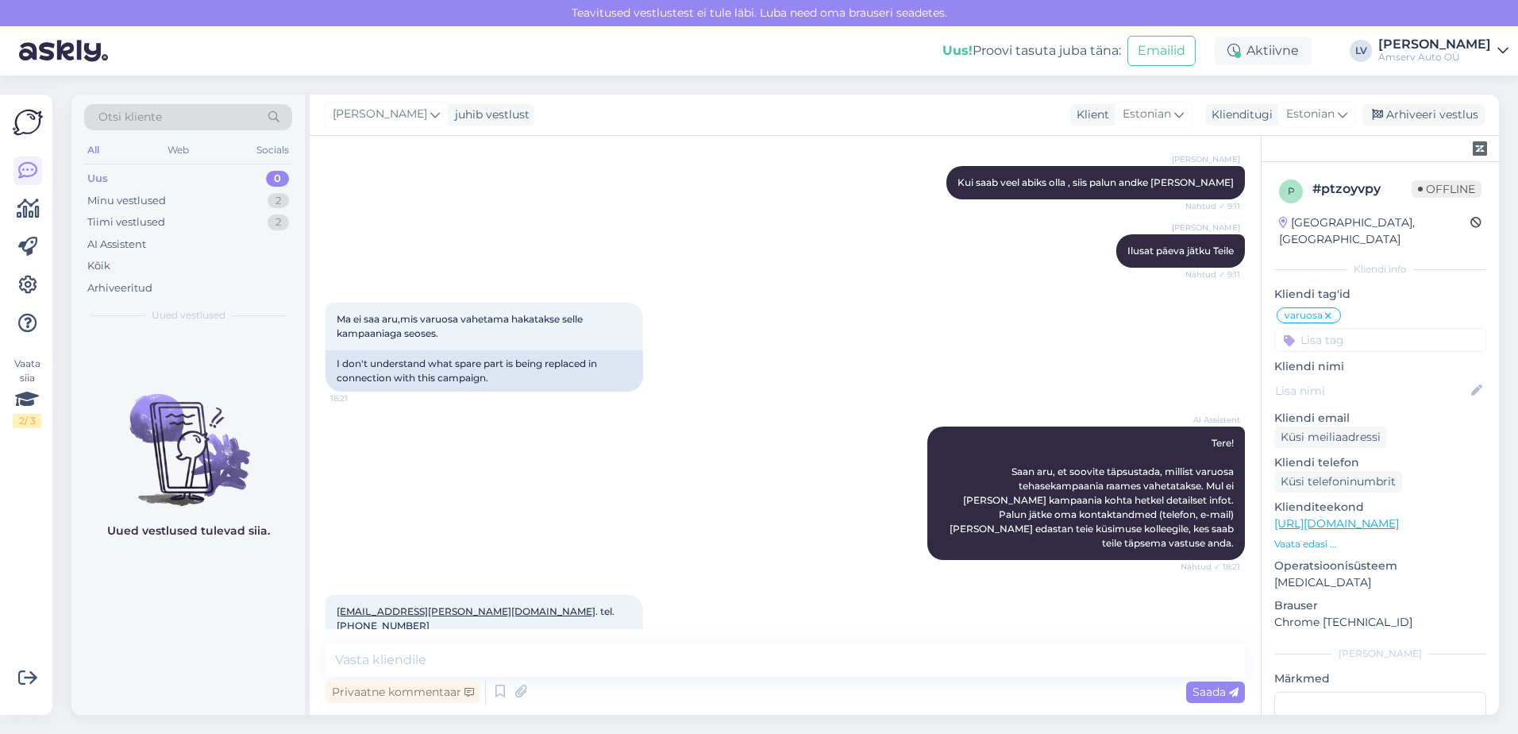
scroll to position [2304, 0]
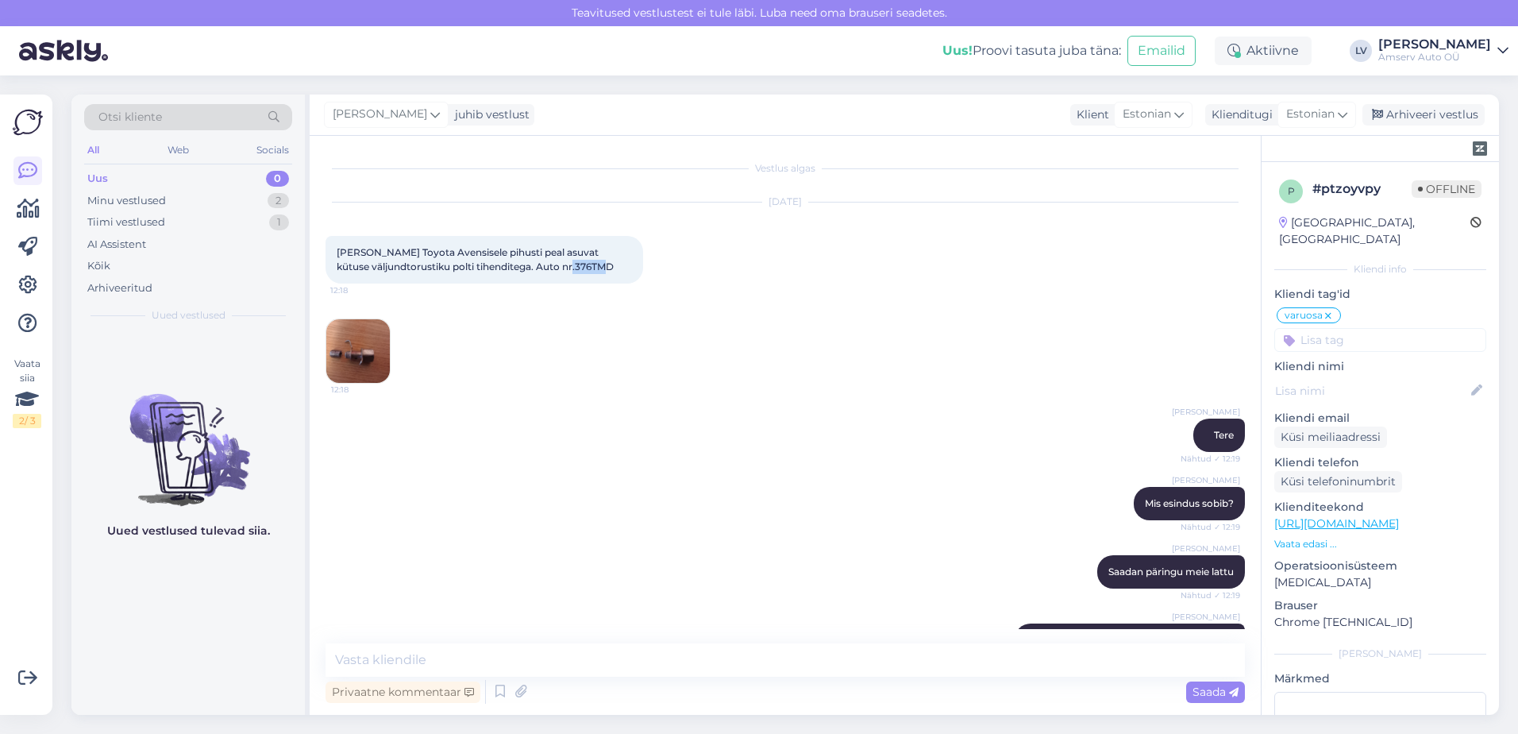
scroll to position [2304, 0]
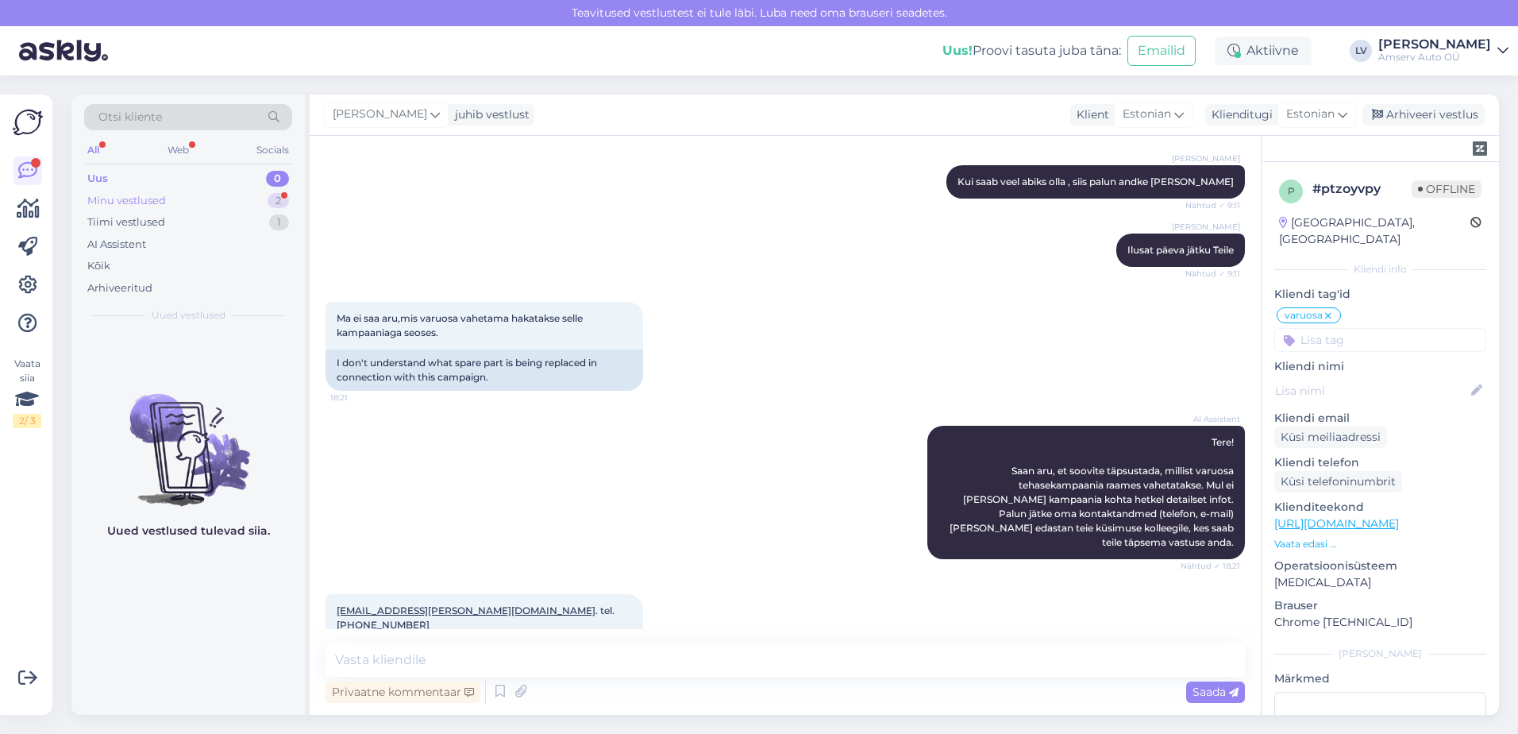
click at [150, 199] on div "Minu vestlused" at bounding box center [126, 201] width 79 height 16
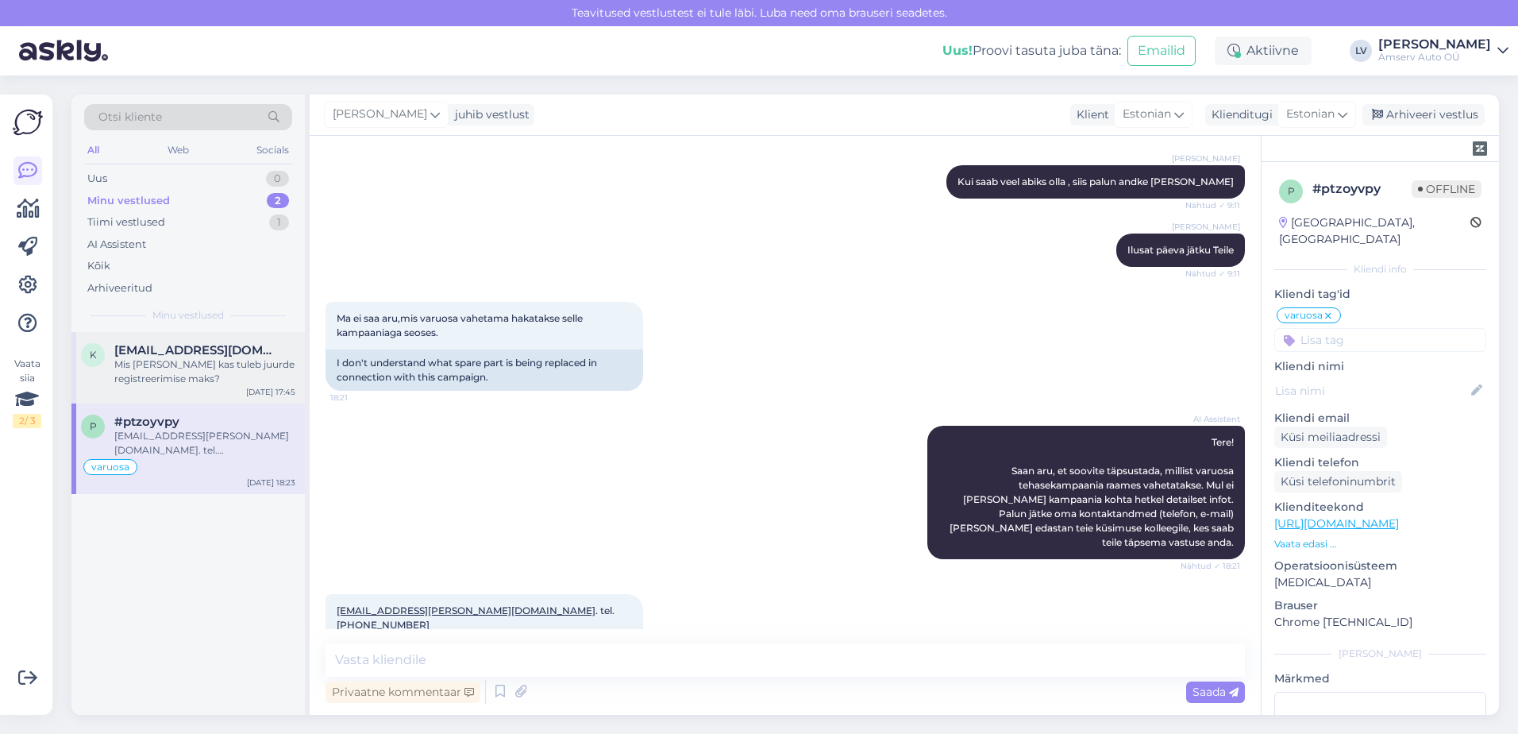
click at [195, 372] on div "Mis [PERSON_NAME] kas tuleb juurde registreerimise maks?" at bounding box center [204, 371] width 181 height 29
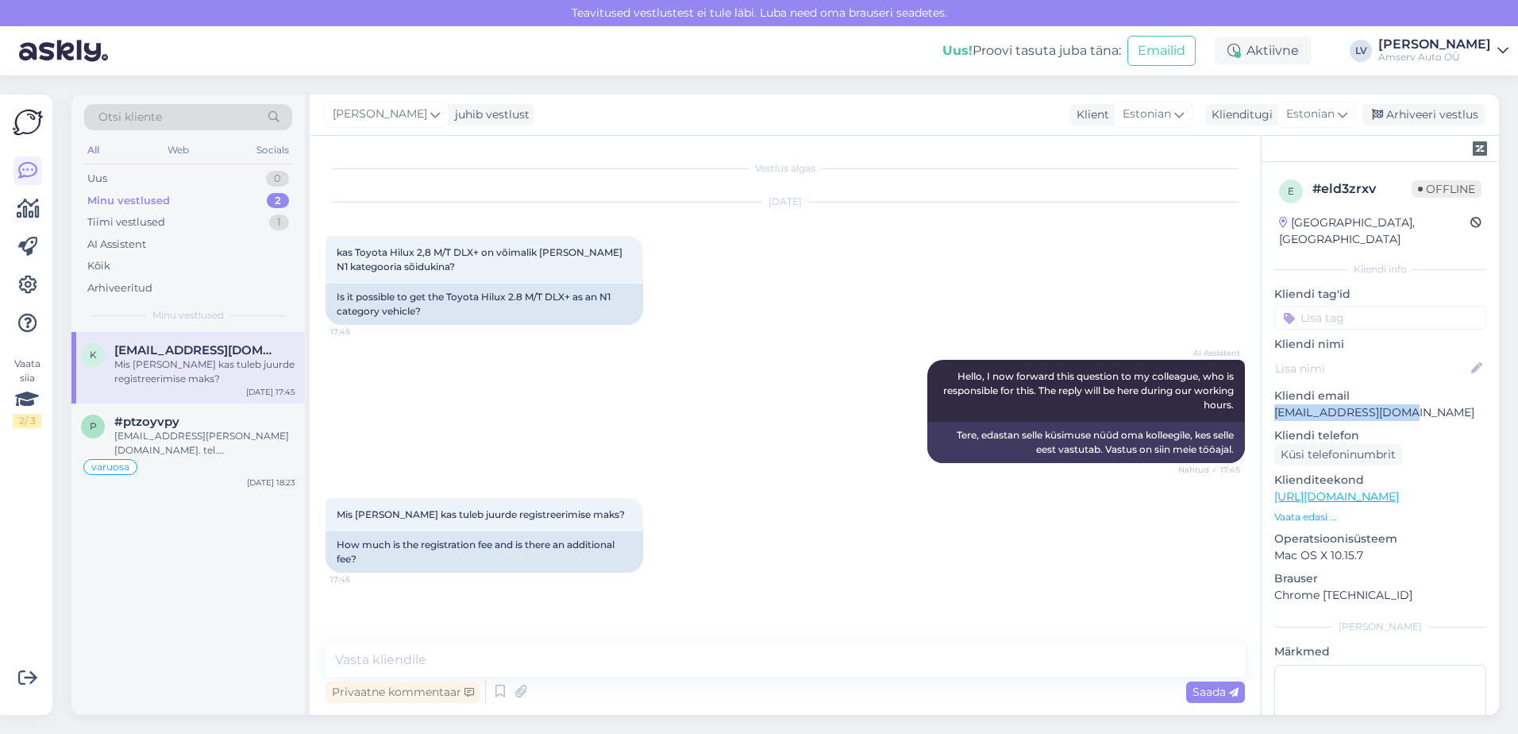
drag, startPoint x: 1406, startPoint y: 393, endPoint x: 1274, endPoint y: 394, distance: 132.6
click at [1274, 394] on div "e # eld3zrxv Offline [GEOGRAPHIC_DATA], [GEOGRAPHIC_DATA] Kliendi info Kliendi …" at bounding box center [1380, 496] width 237 height 669
drag, startPoint x: 1274, startPoint y: 394, endPoint x: 1284, endPoint y: 396, distance: 10.6
copy p "[EMAIL_ADDRESS][DOMAIN_NAME]"
